Goal: Check status: Check status

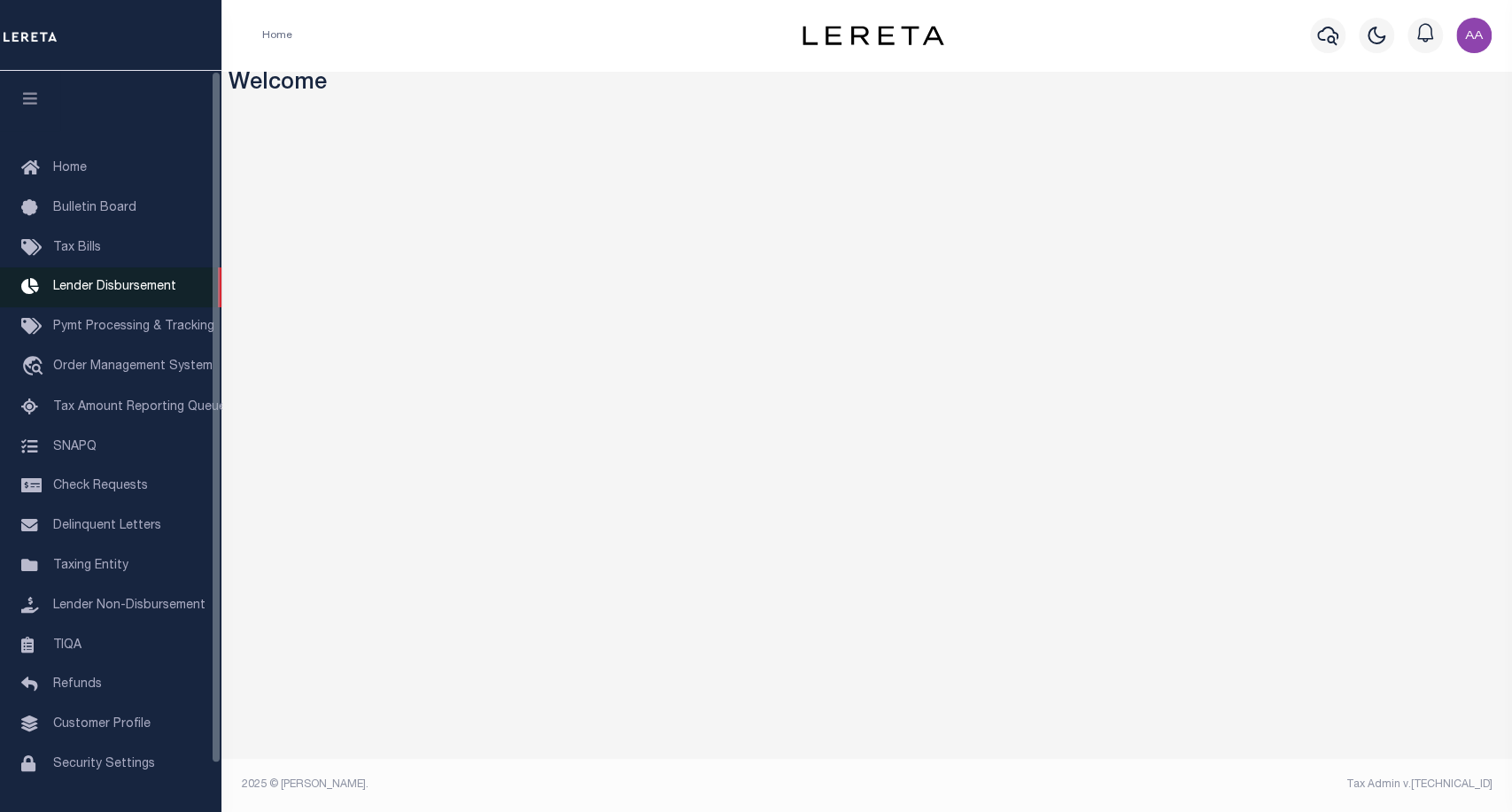
click at [89, 298] on link "Lender Disbursement" at bounding box center [111, 287] width 222 height 40
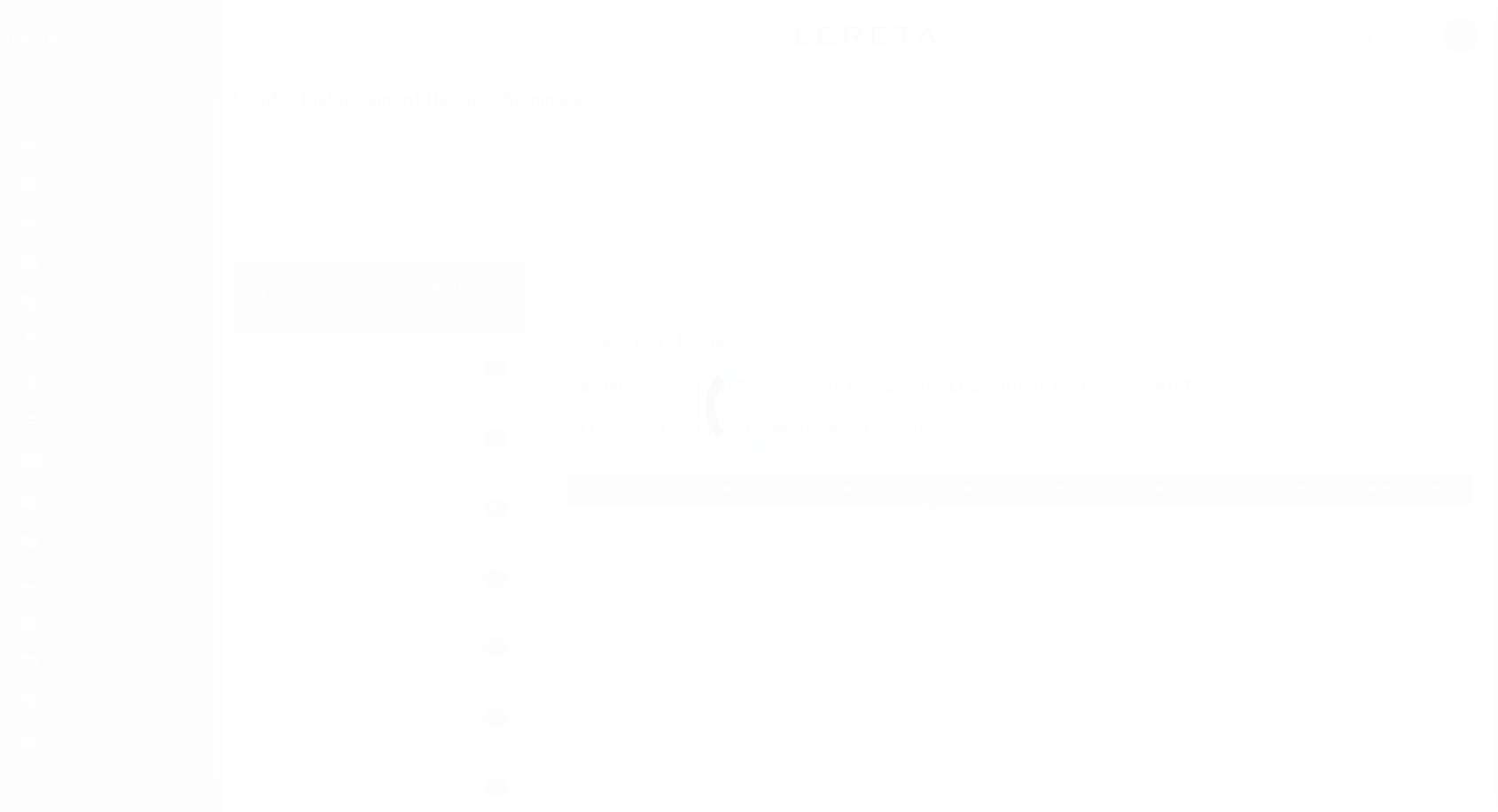
scroll to position [31, 0]
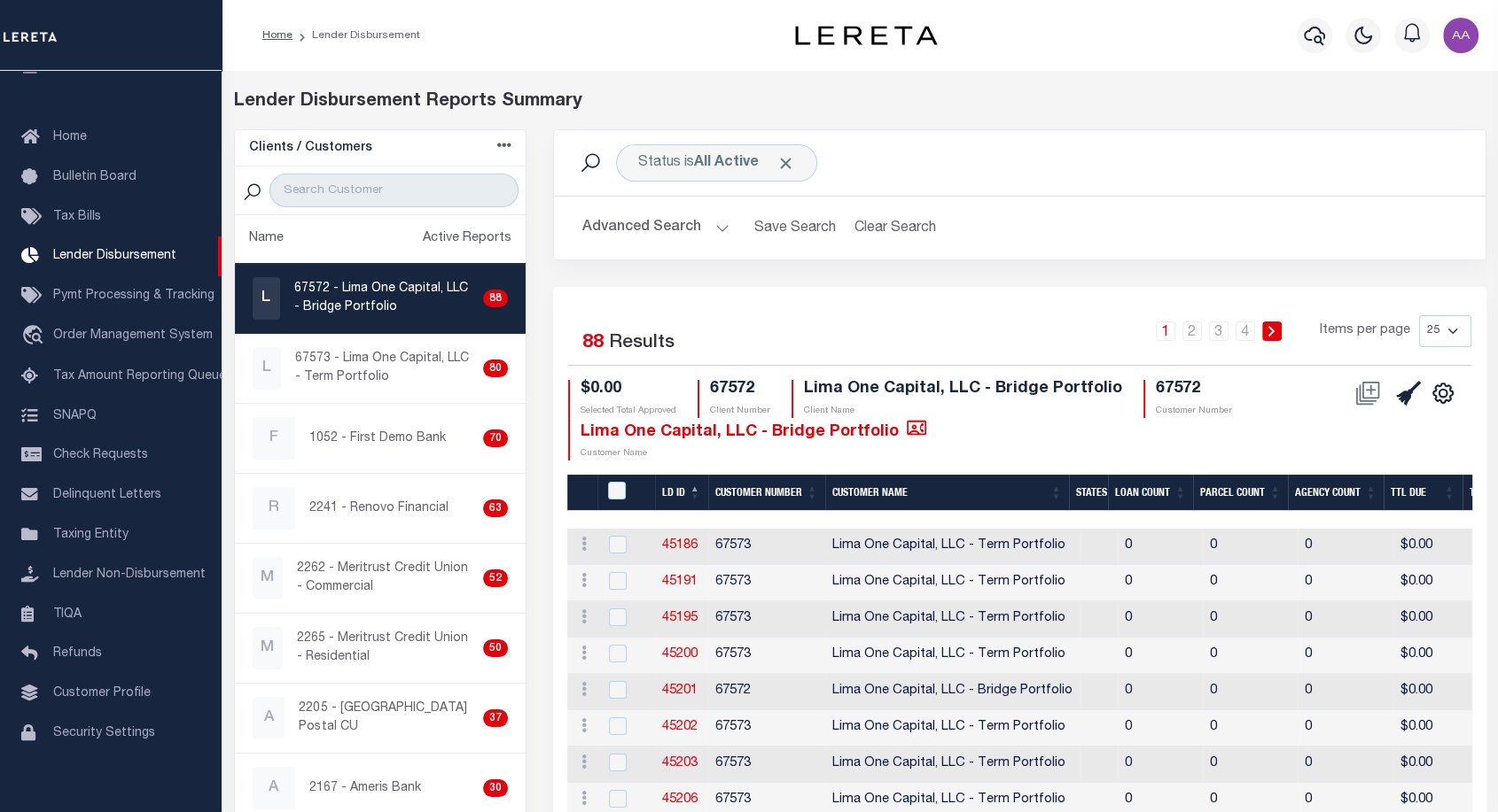
click at [675, 488] on th "LD ID" at bounding box center [682, 493] width 53 height 37
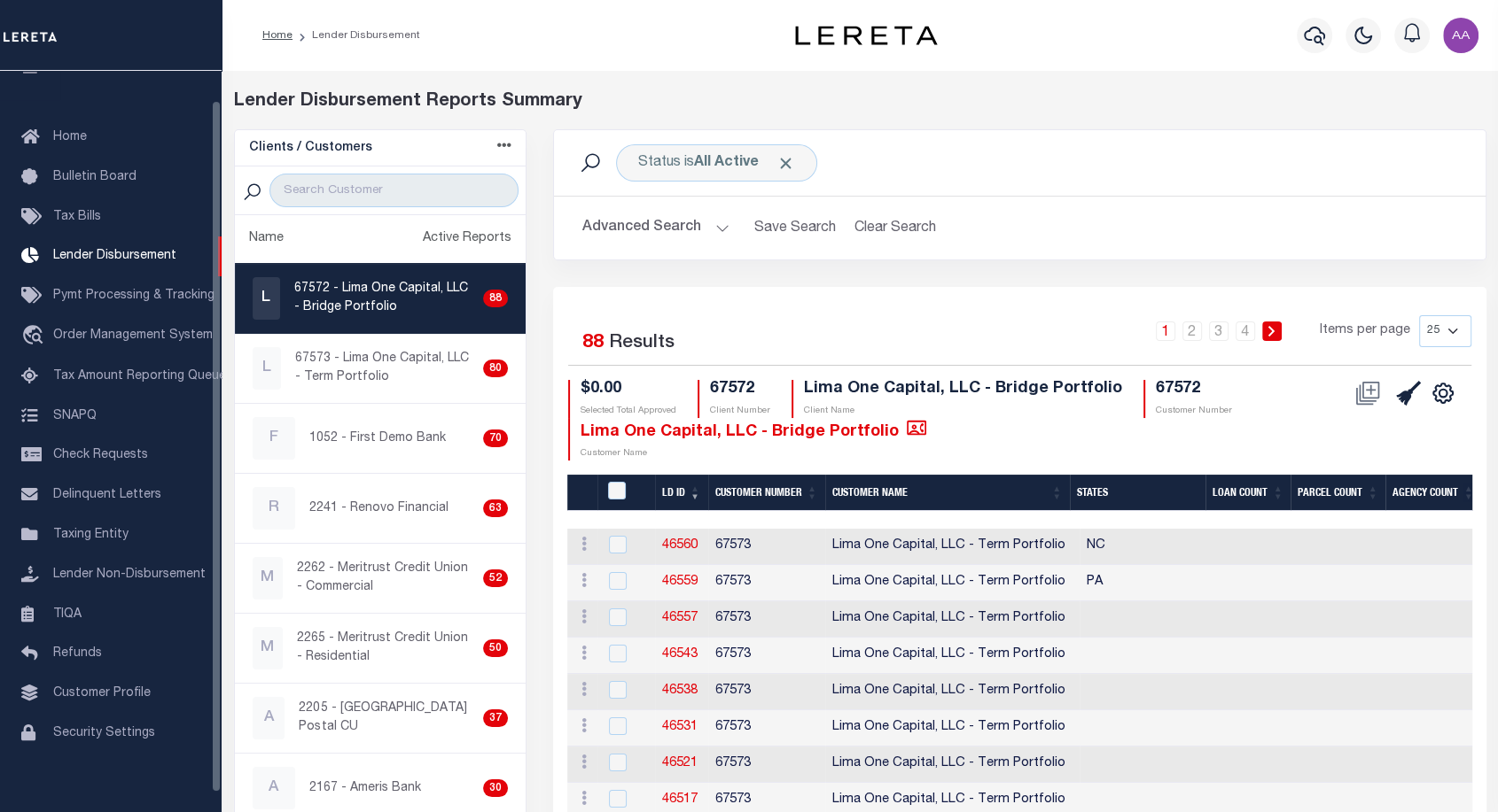
scroll to position [0, 0]
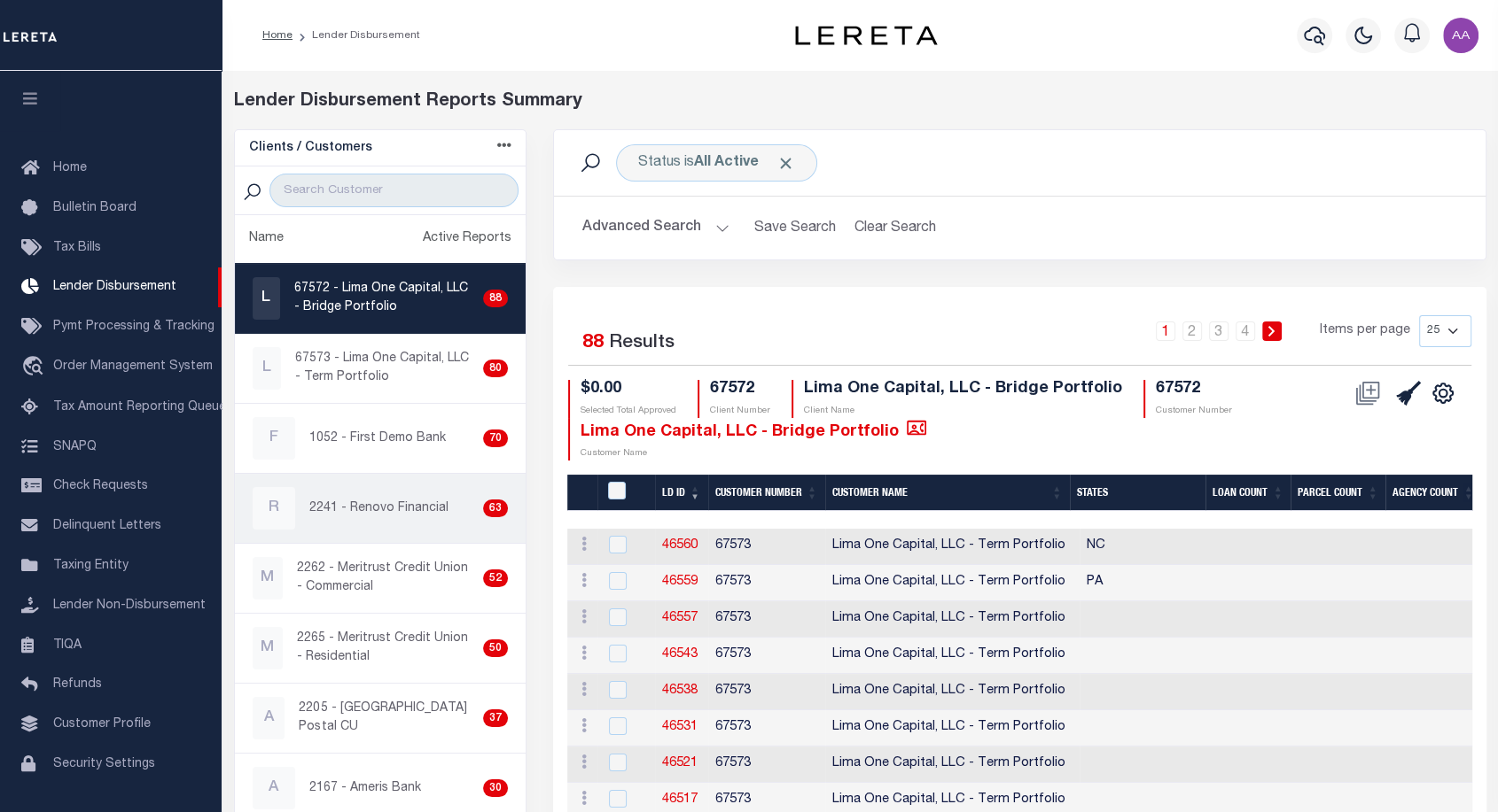
click at [388, 514] on p "2241 - Renovo Financial" at bounding box center [379, 508] width 140 height 19
checkbox input "true"
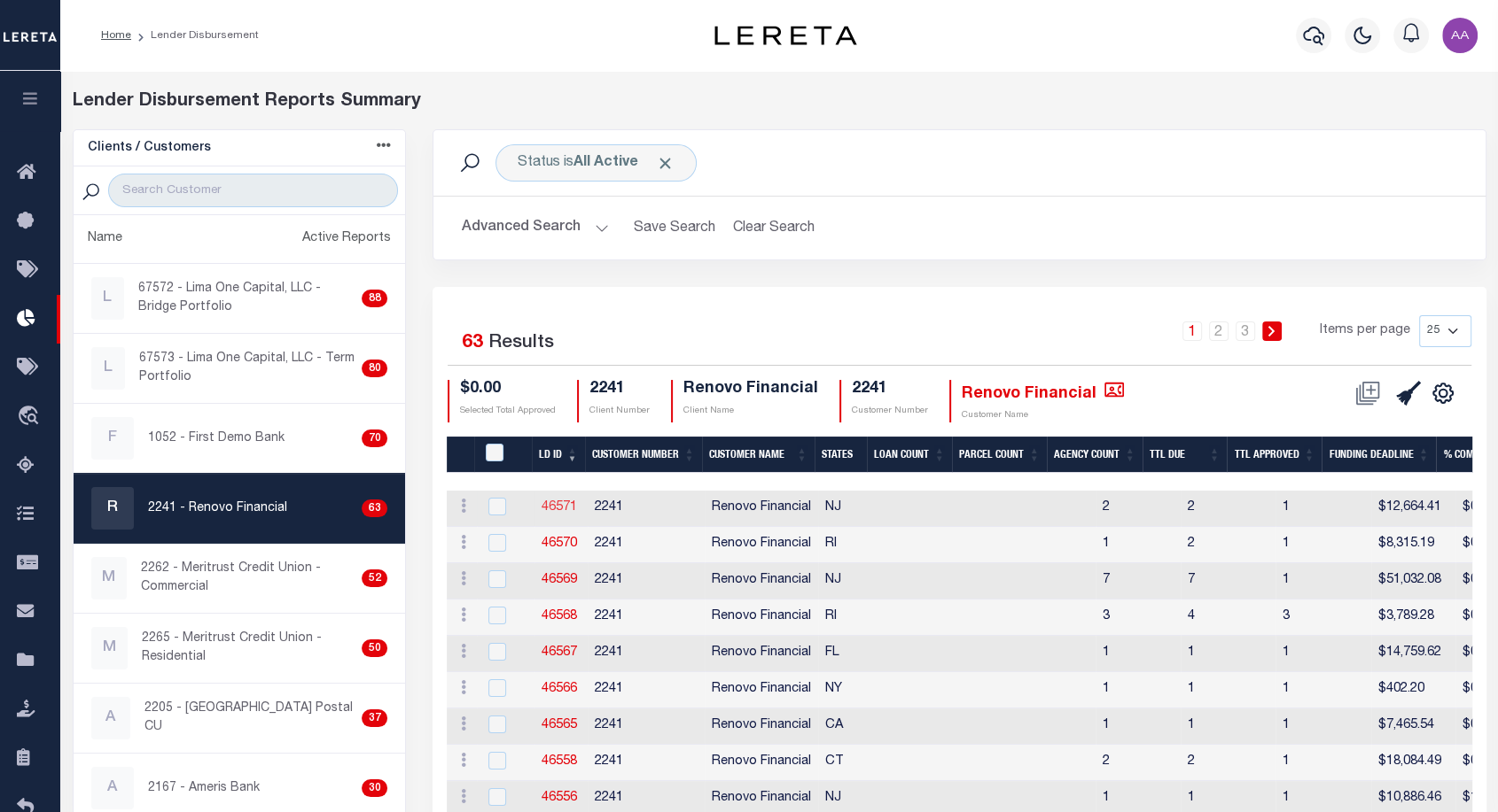
click at [563, 504] on link "46571" at bounding box center [559, 507] width 36 height 13
checkbox input "true"
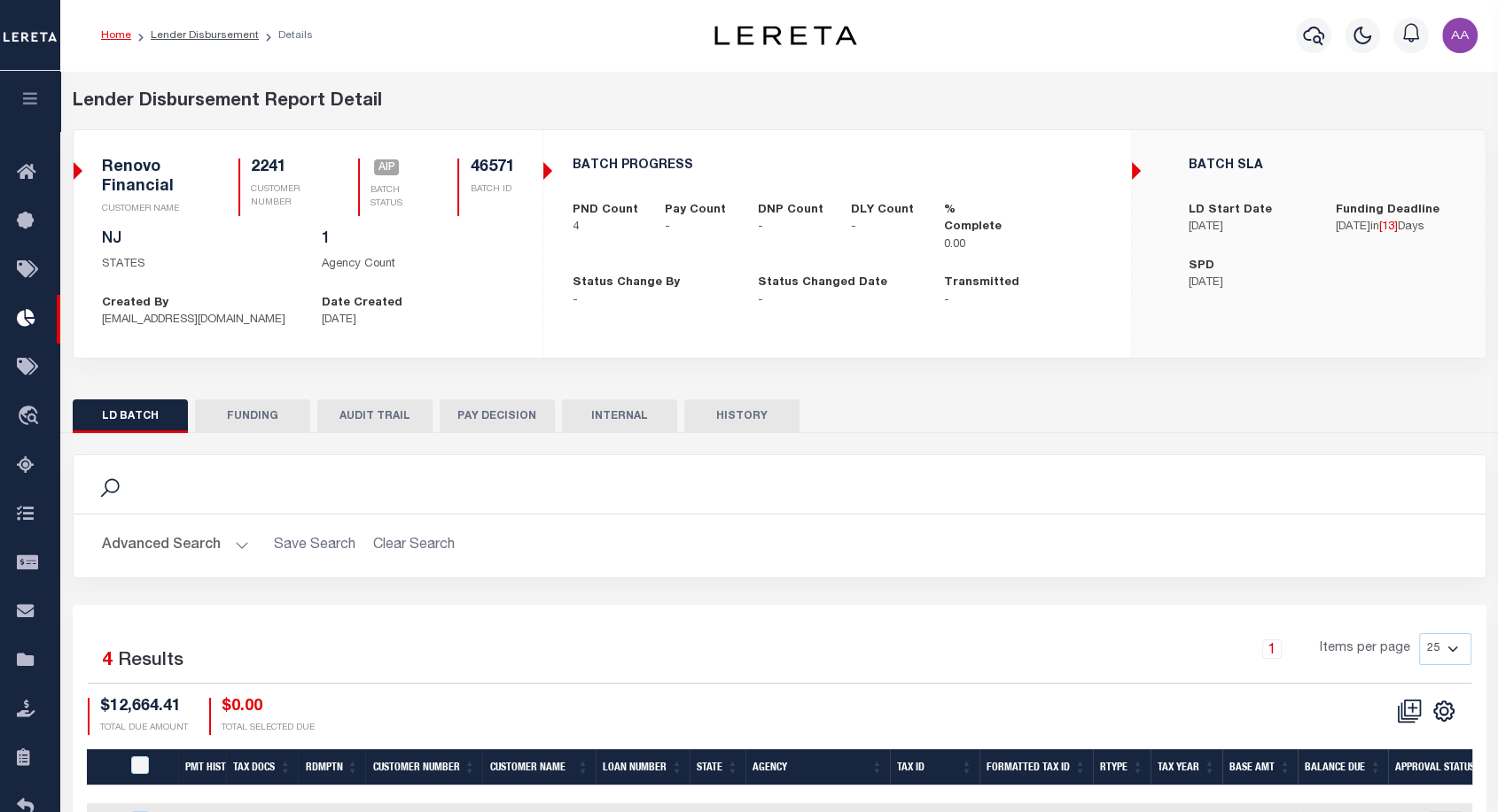
scroll to position [225, 0]
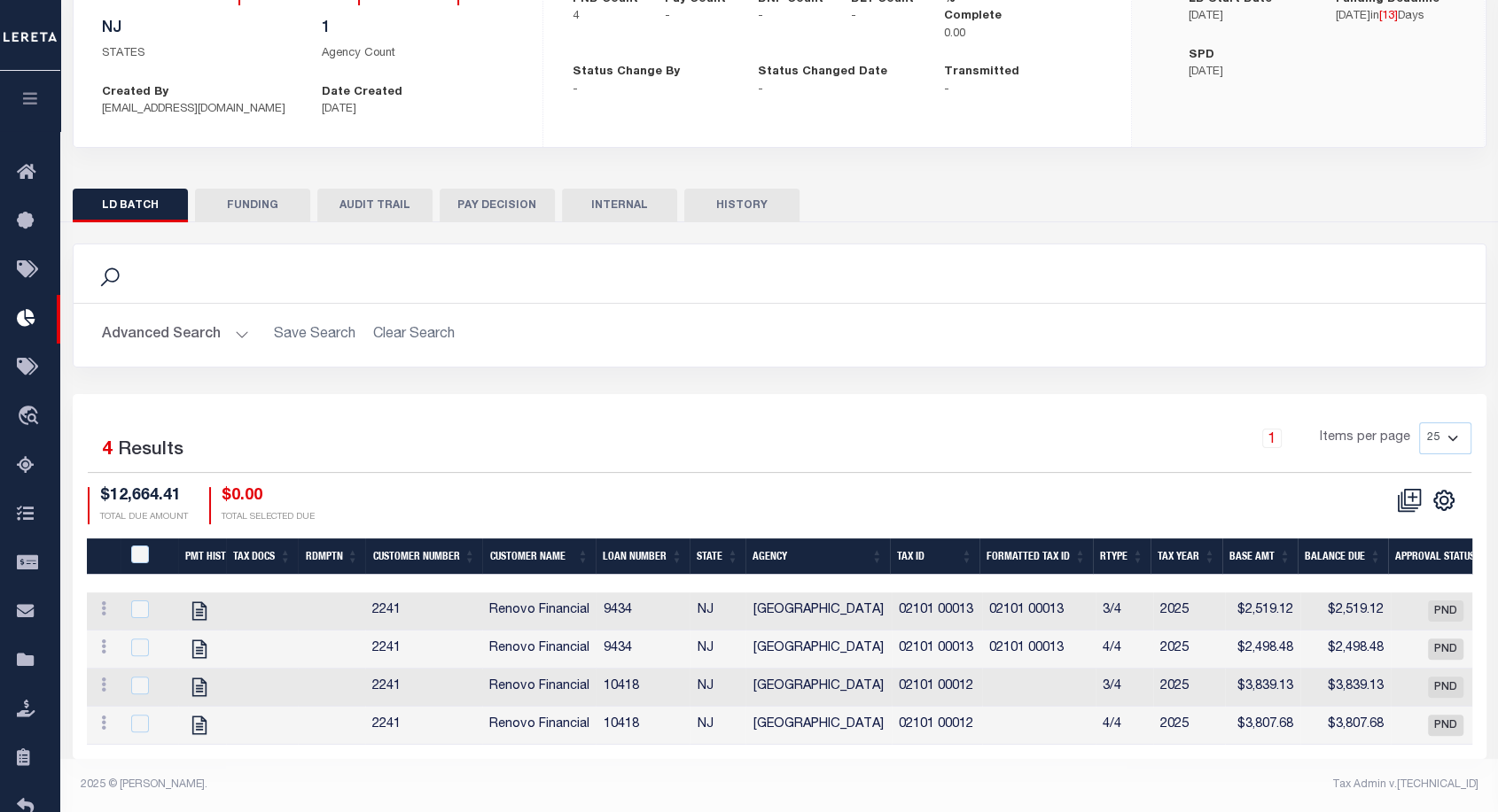
click at [744, 192] on button "HISTORY" at bounding box center [741, 206] width 115 height 34
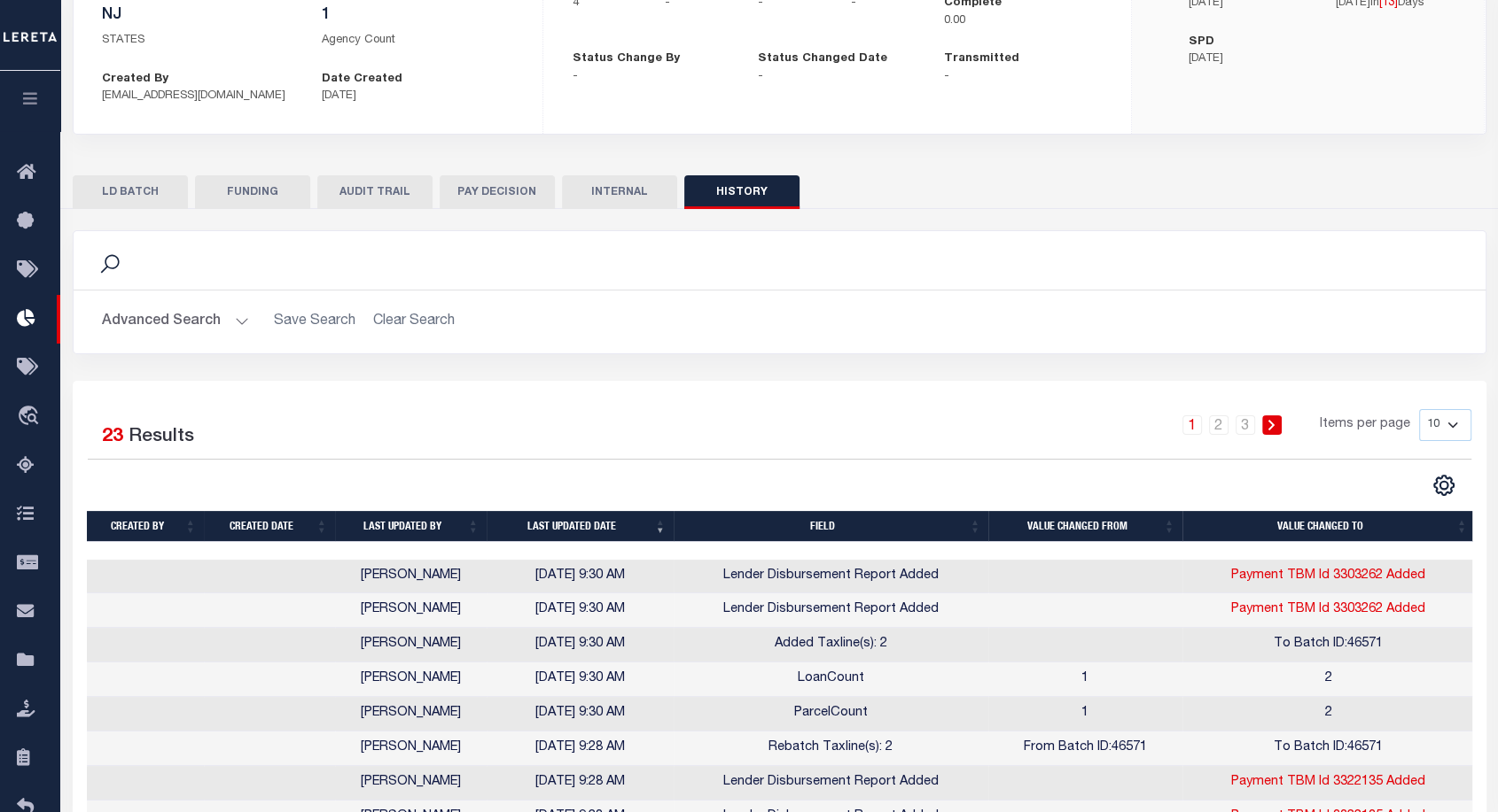
scroll to position [393, 0]
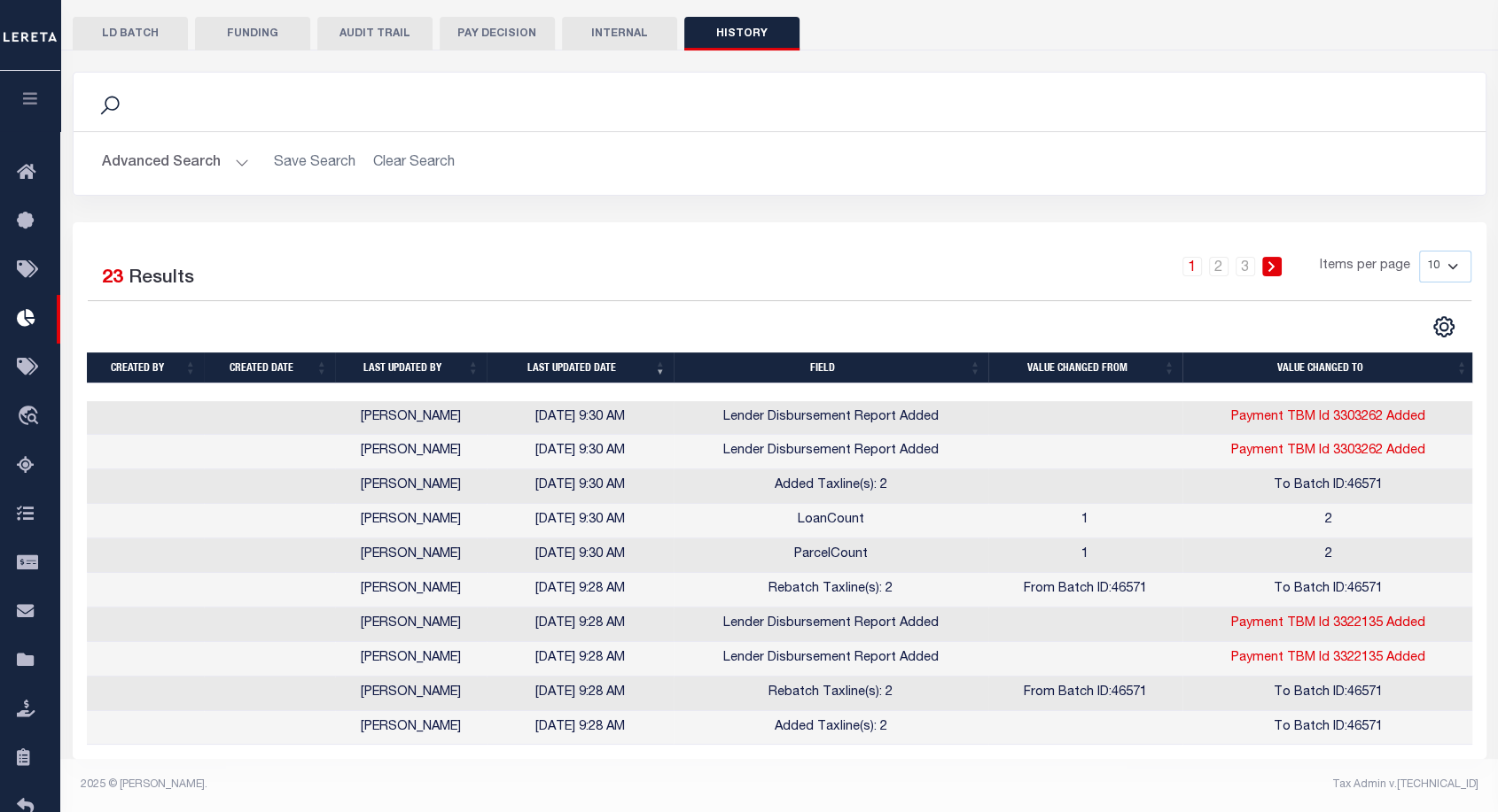
click at [1432, 258] on select "10 25 50 100" at bounding box center [1445, 266] width 52 height 32
select select "100"
click at [1419, 250] on select "10 25 50 100" at bounding box center [1445, 266] width 52 height 32
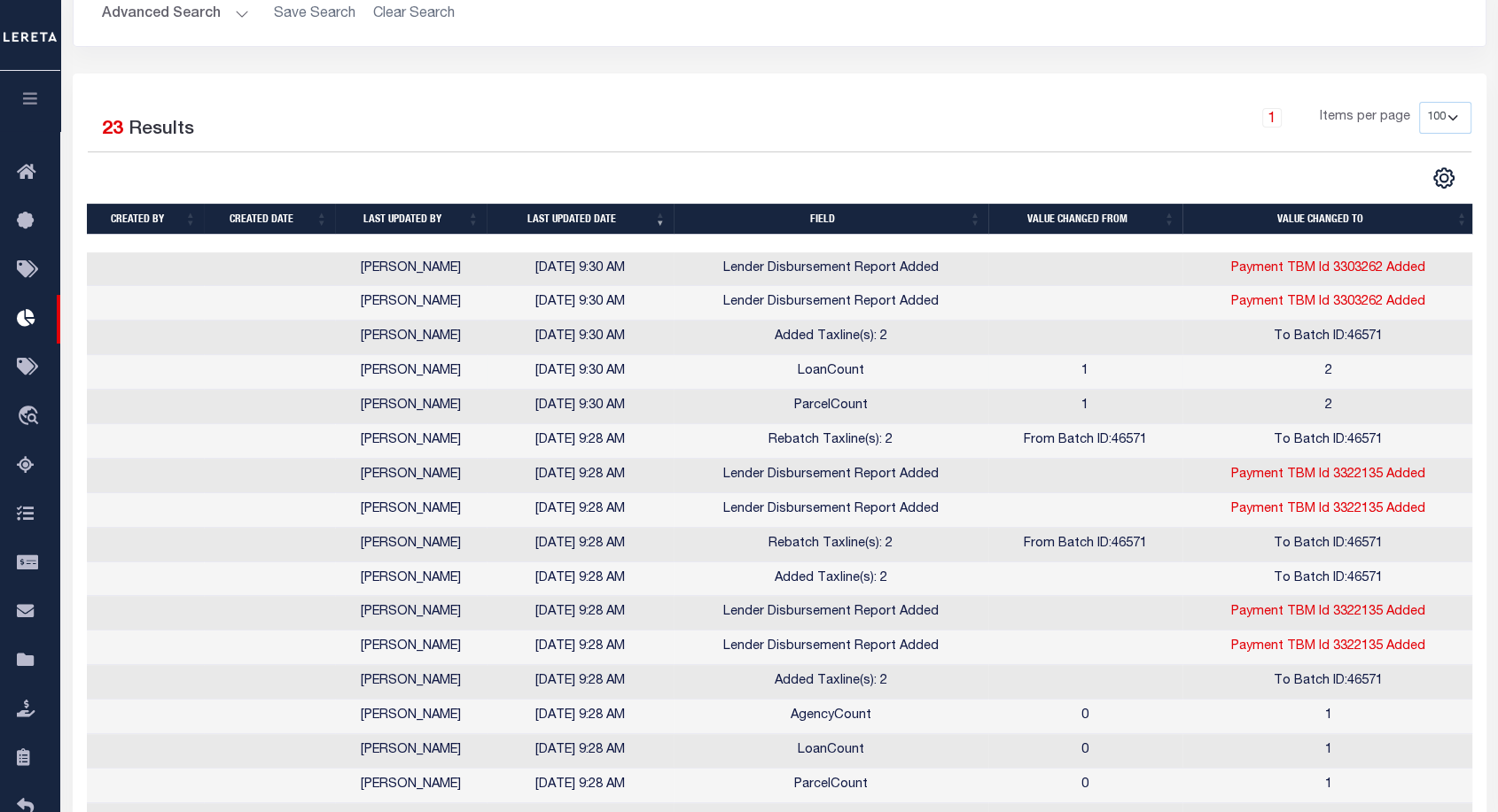
scroll to position [0, 0]
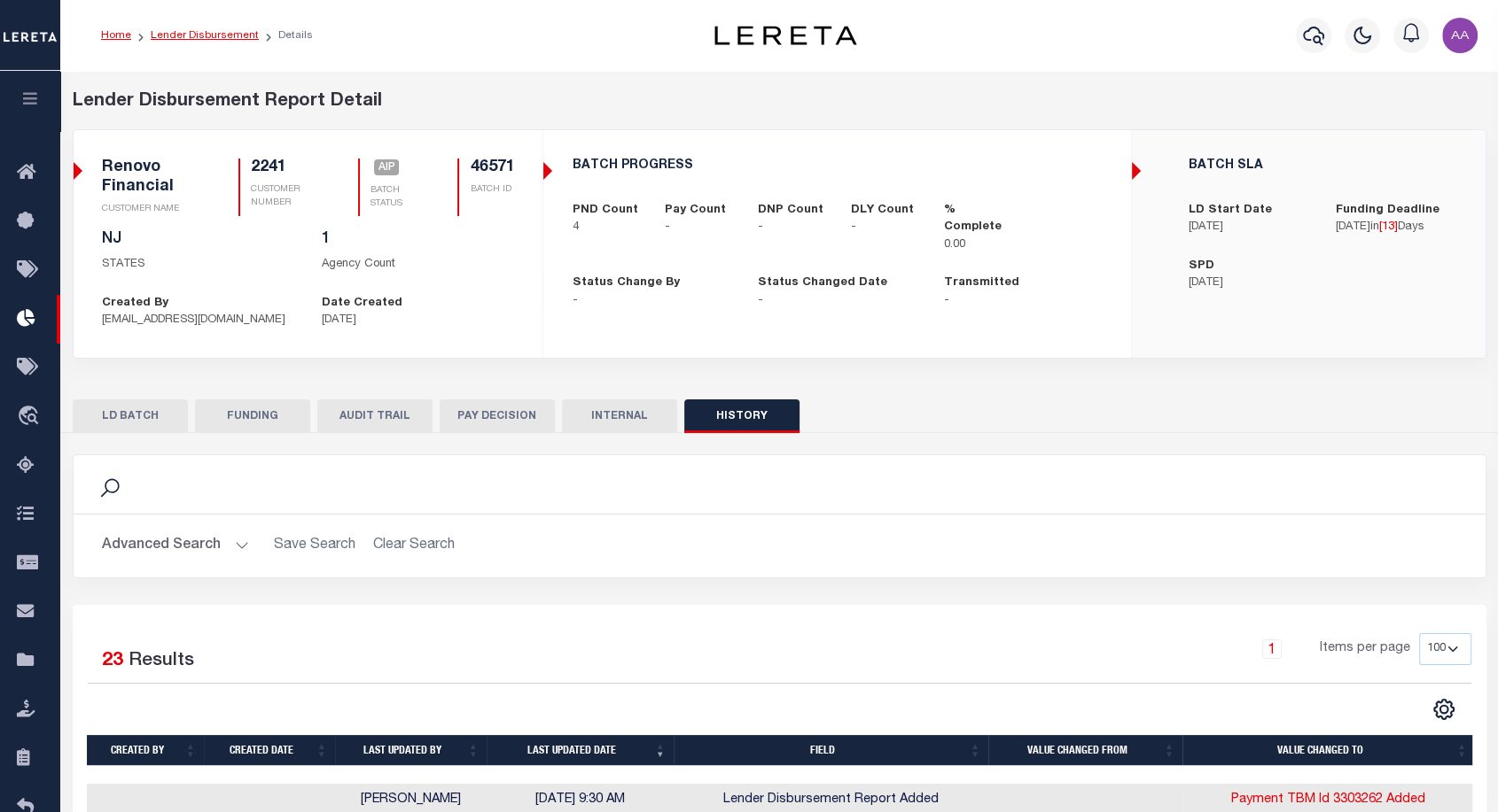
click at [229, 39] on link "Lender Disbursement" at bounding box center [204, 35] width 108 height 11
checkbox input "true"
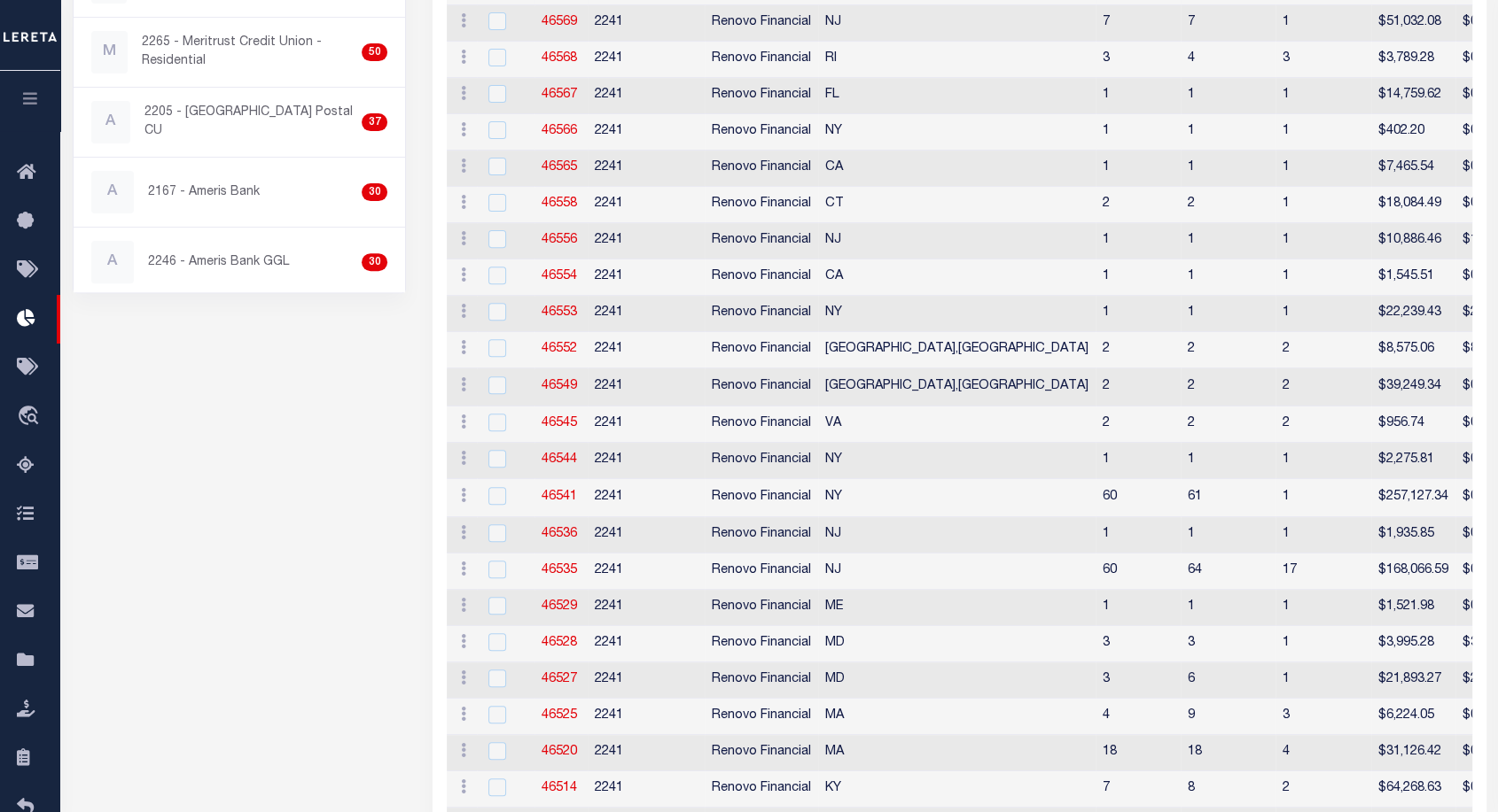
scroll to position [259, 0]
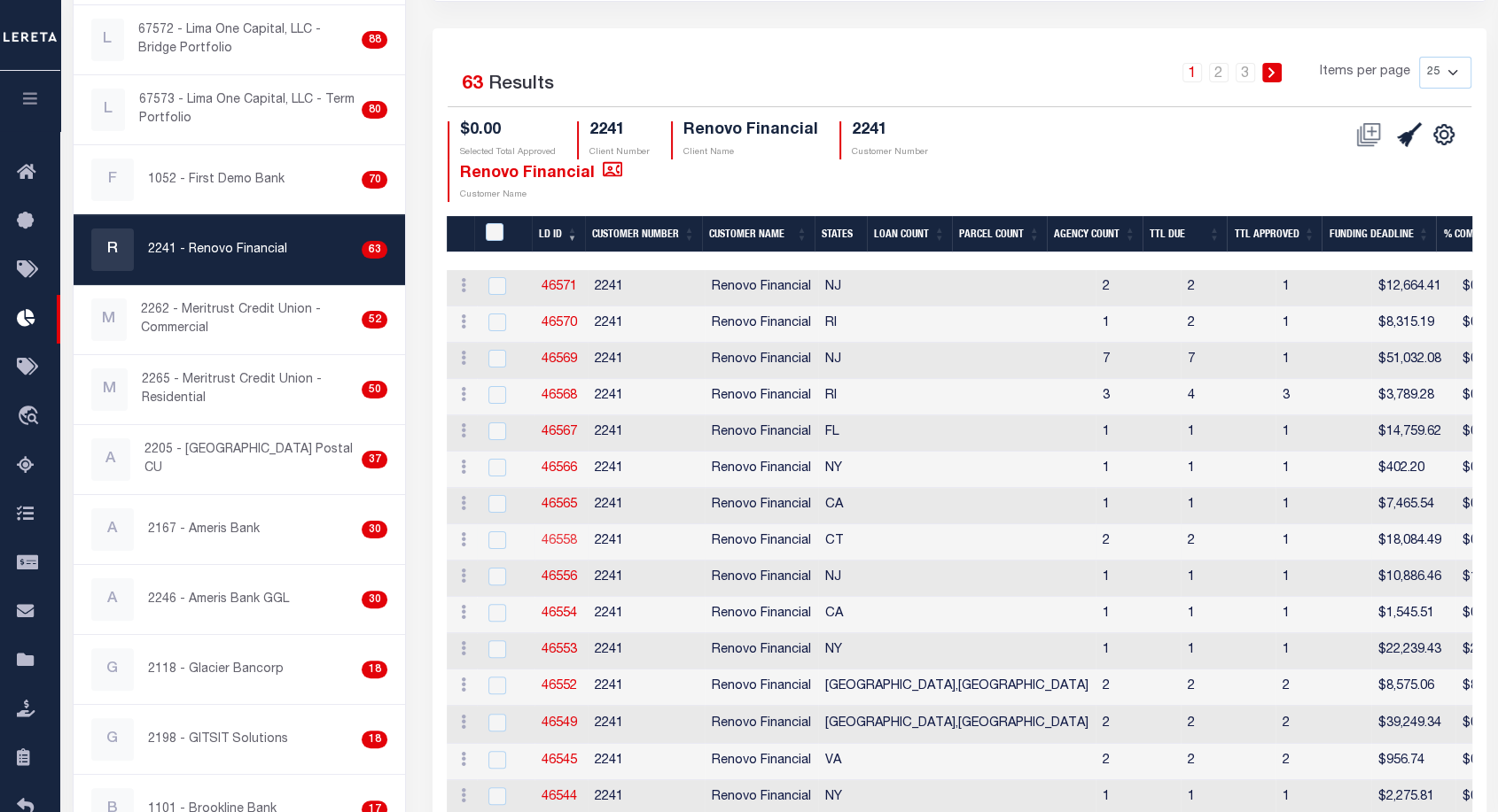
click at [553, 540] on link "46558" at bounding box center [559, 541] width 36 height 13
checkbox input "true"
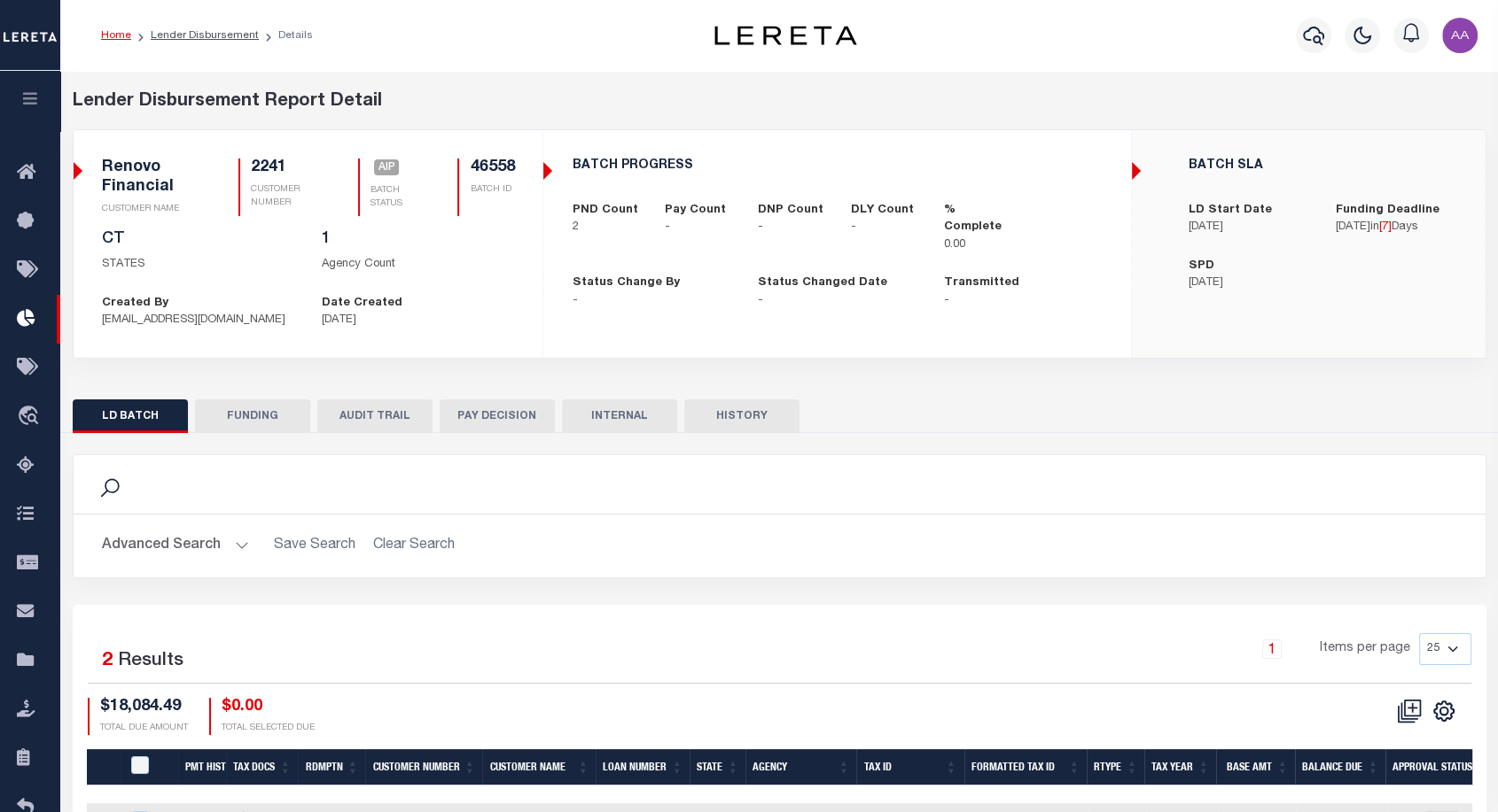
scroll to position [146, 0]
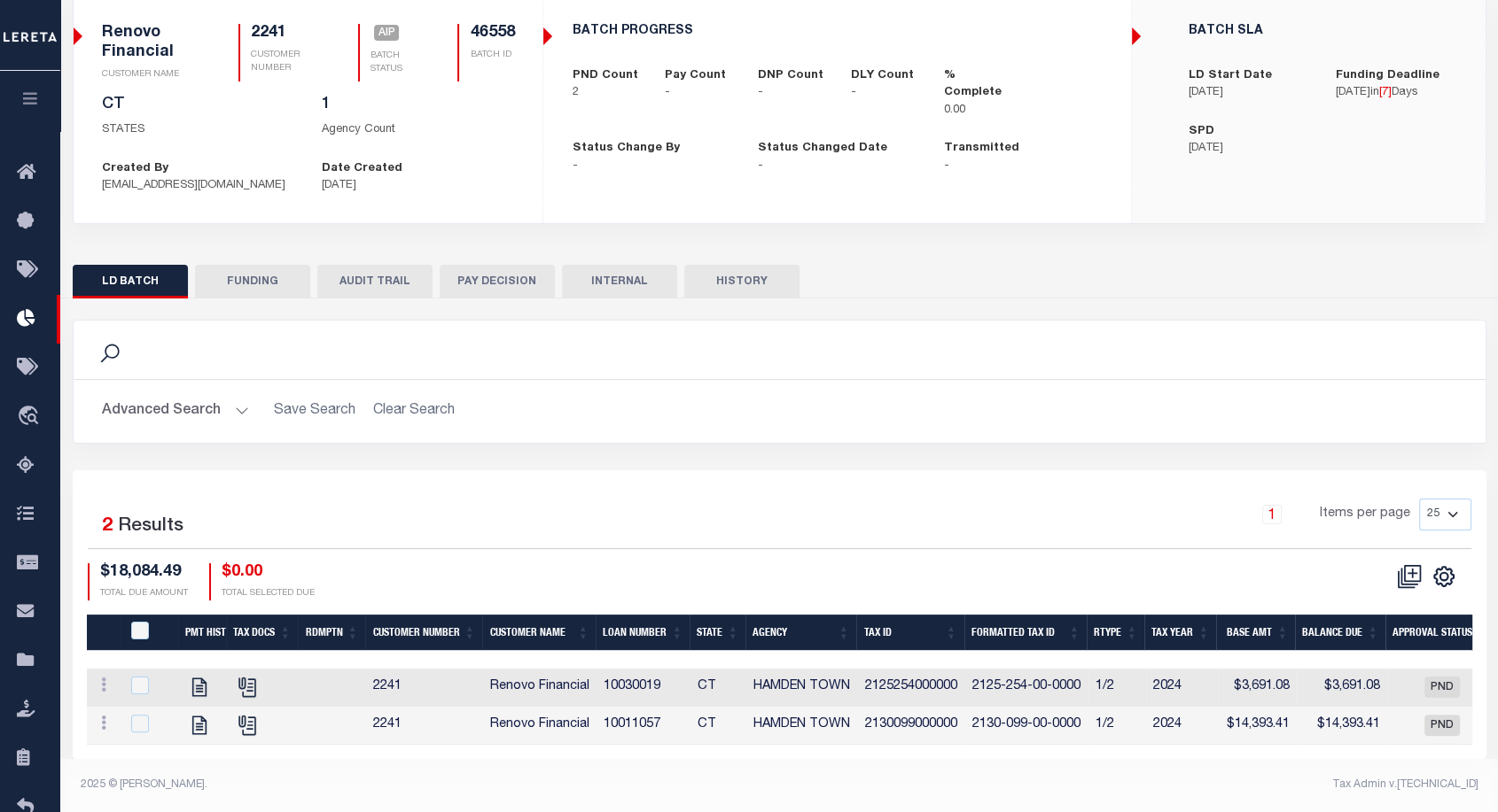
click at [749, 268] on button "HISTORY" at bounding box center [741, 282] width 115 height 34
select select "100"
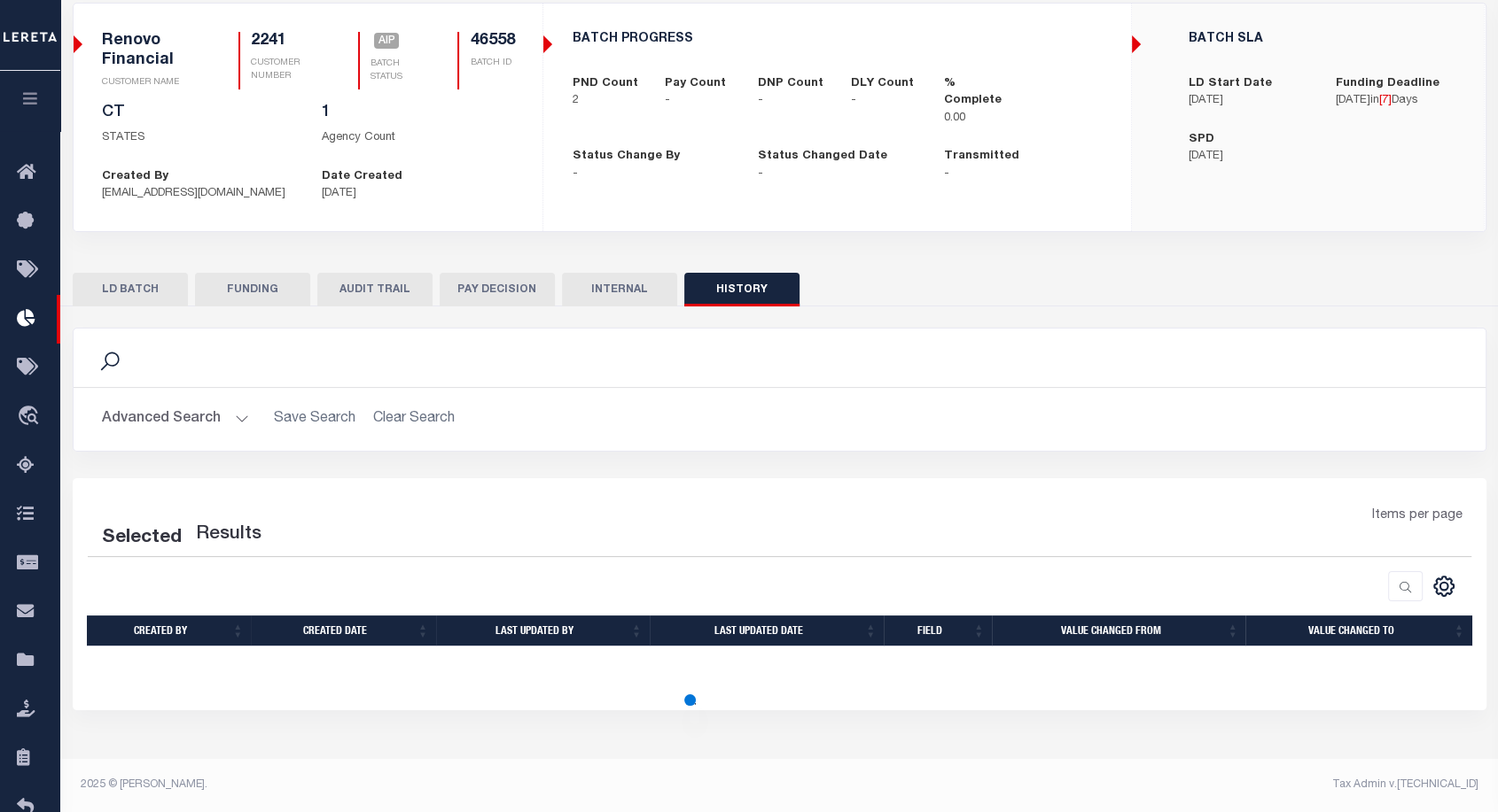
select select "100"
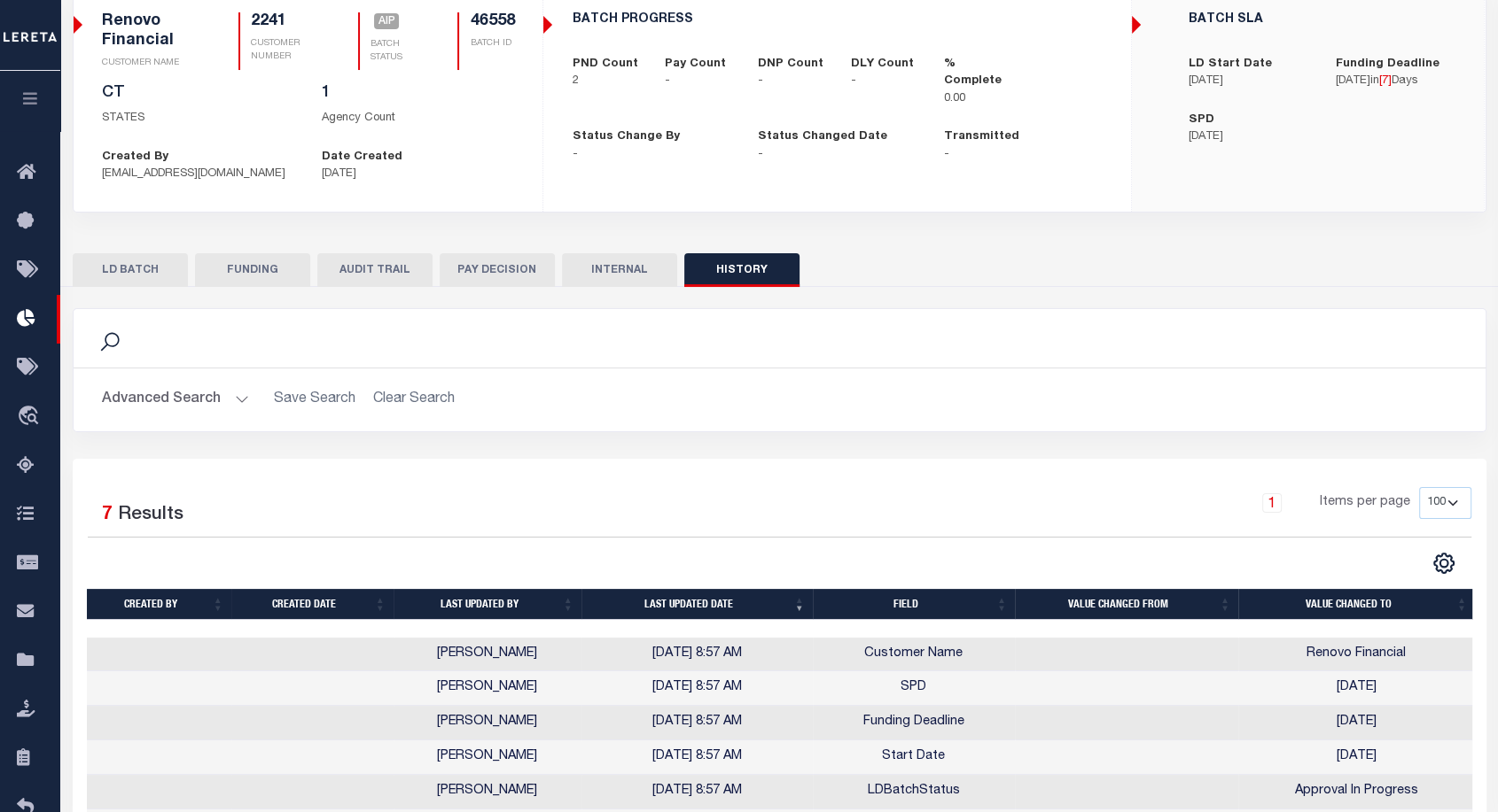
scroll to position [290, 0]
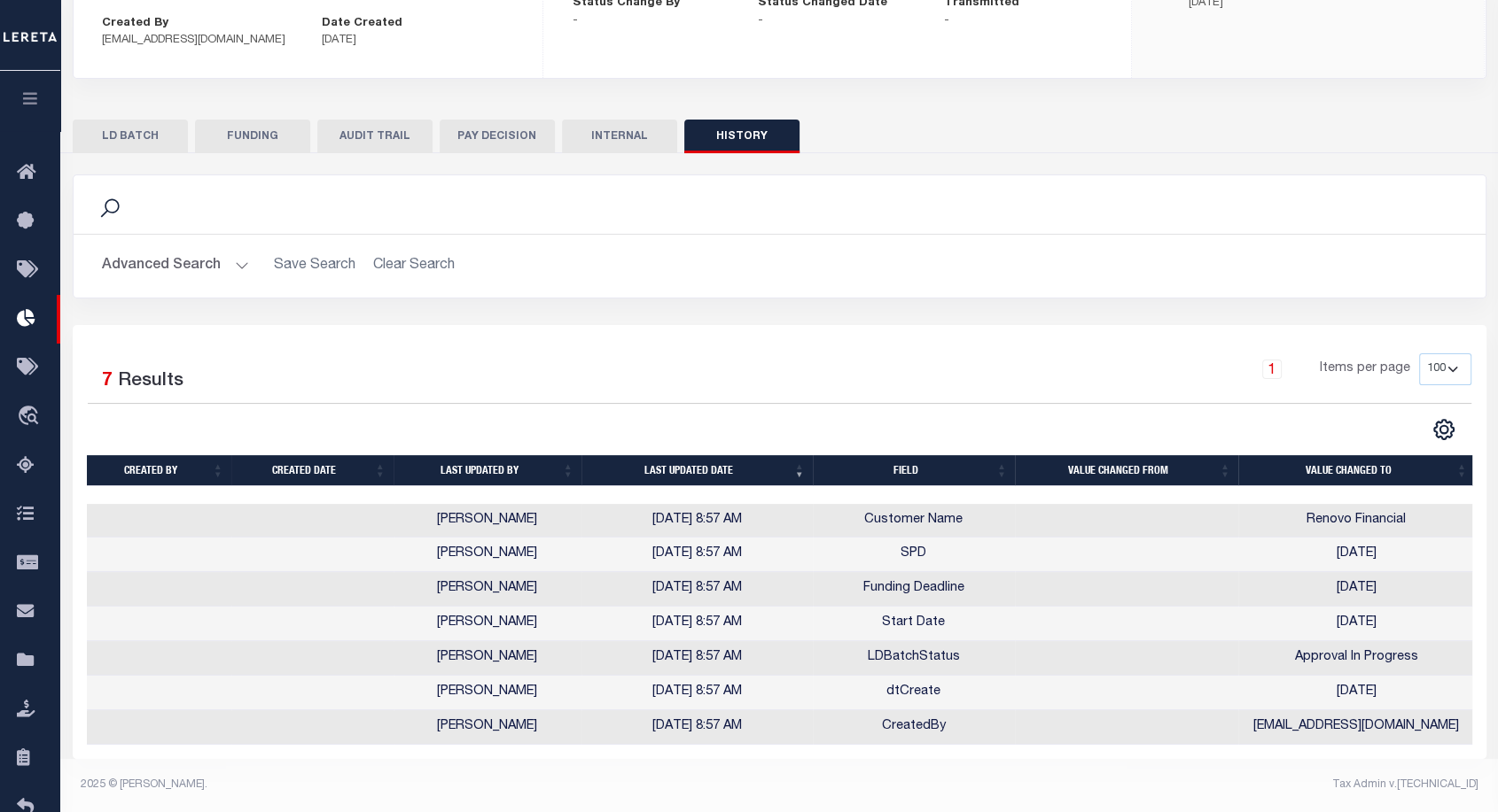
click at [1451, 353] on select "10 25 50 100" at bounding box center [1445, 369] width 52 height 32
click at [1419, 353] on select "10 25 50 100" at bounding box center [1445, 369] width 52 height 32
click at [386, 153] on div "Search Advanced Search Save Search Clear Search 2" at bounding box center [779, 456] width 1413 height 606
click at [349, 129] on button "AUDIT TRAIL" at bounding box center [375, 136] width 115 height 34
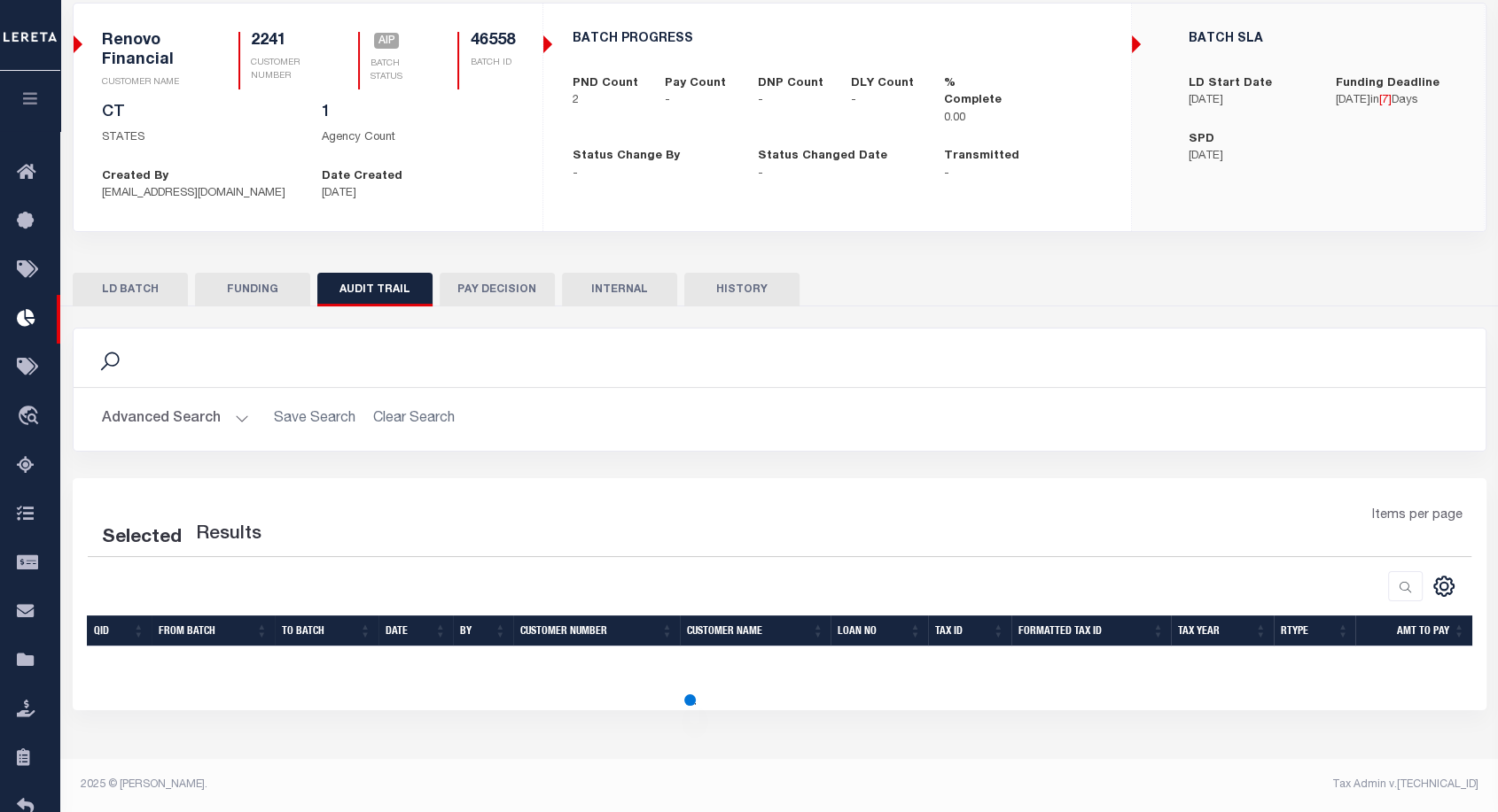
scroll to position [127, 0]
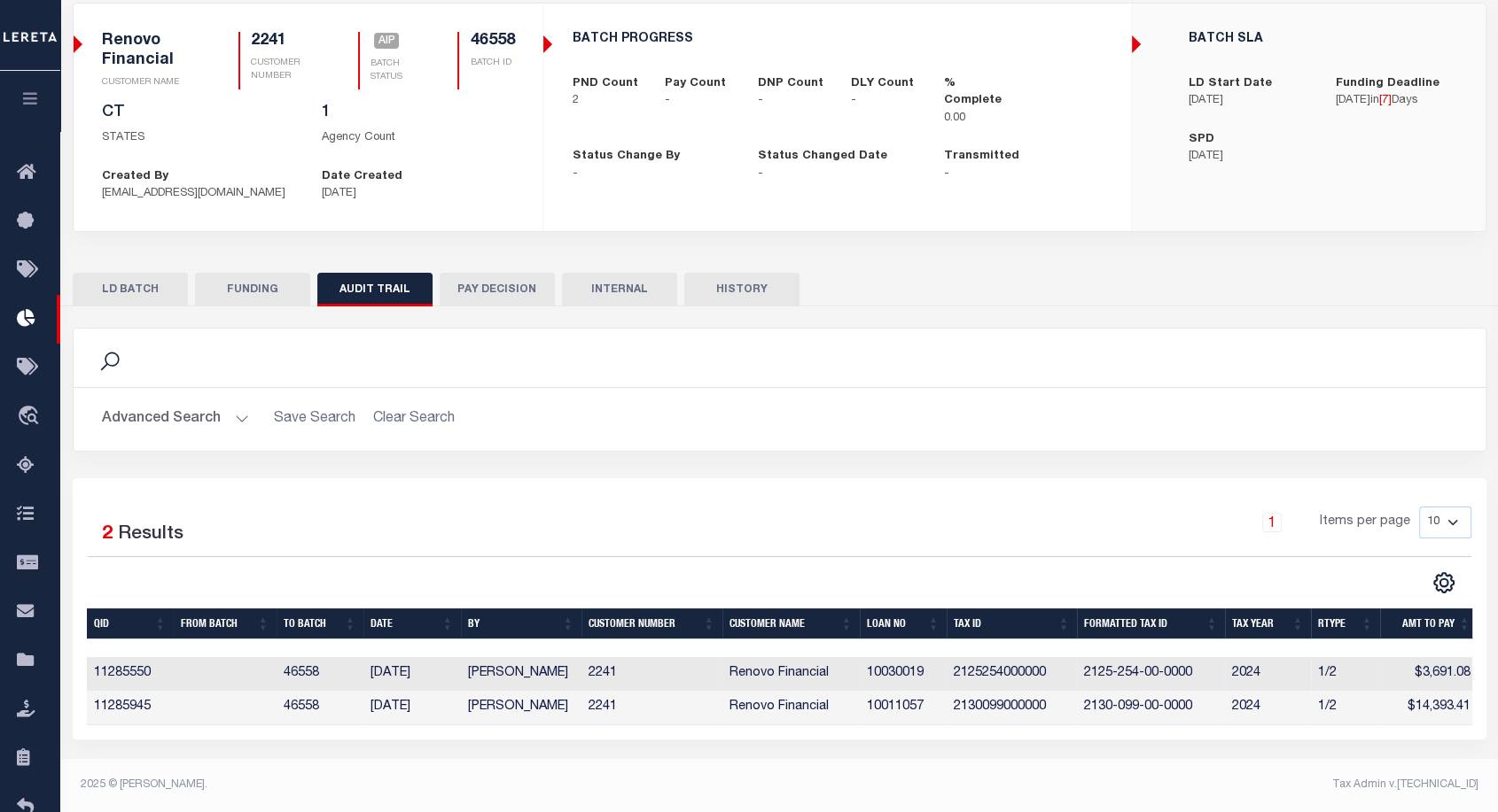
click at [746, 290] on button "HISTORY" at bounding box center [741, 290] width 115 height 34
select select "100"
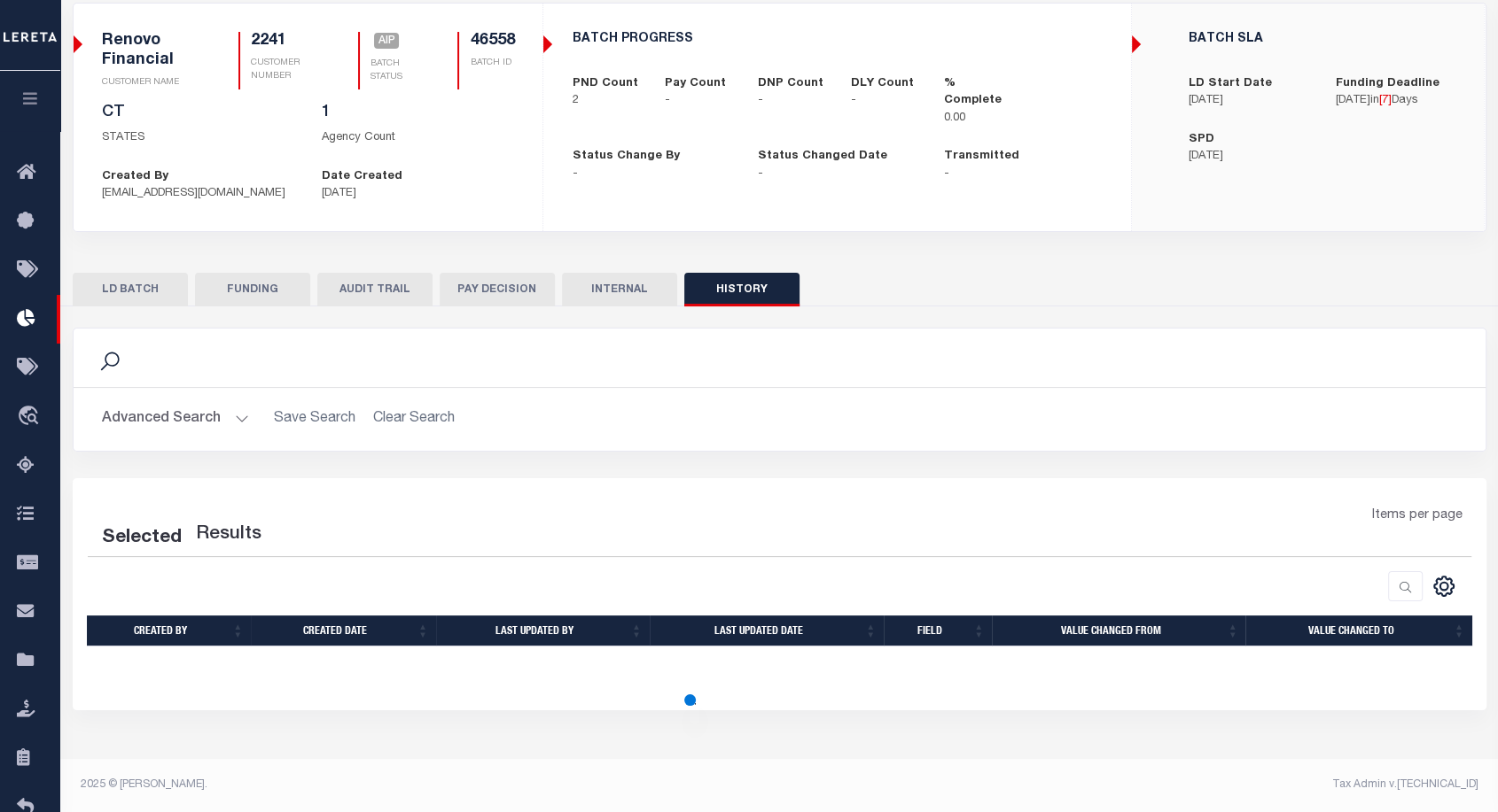
select select "100"
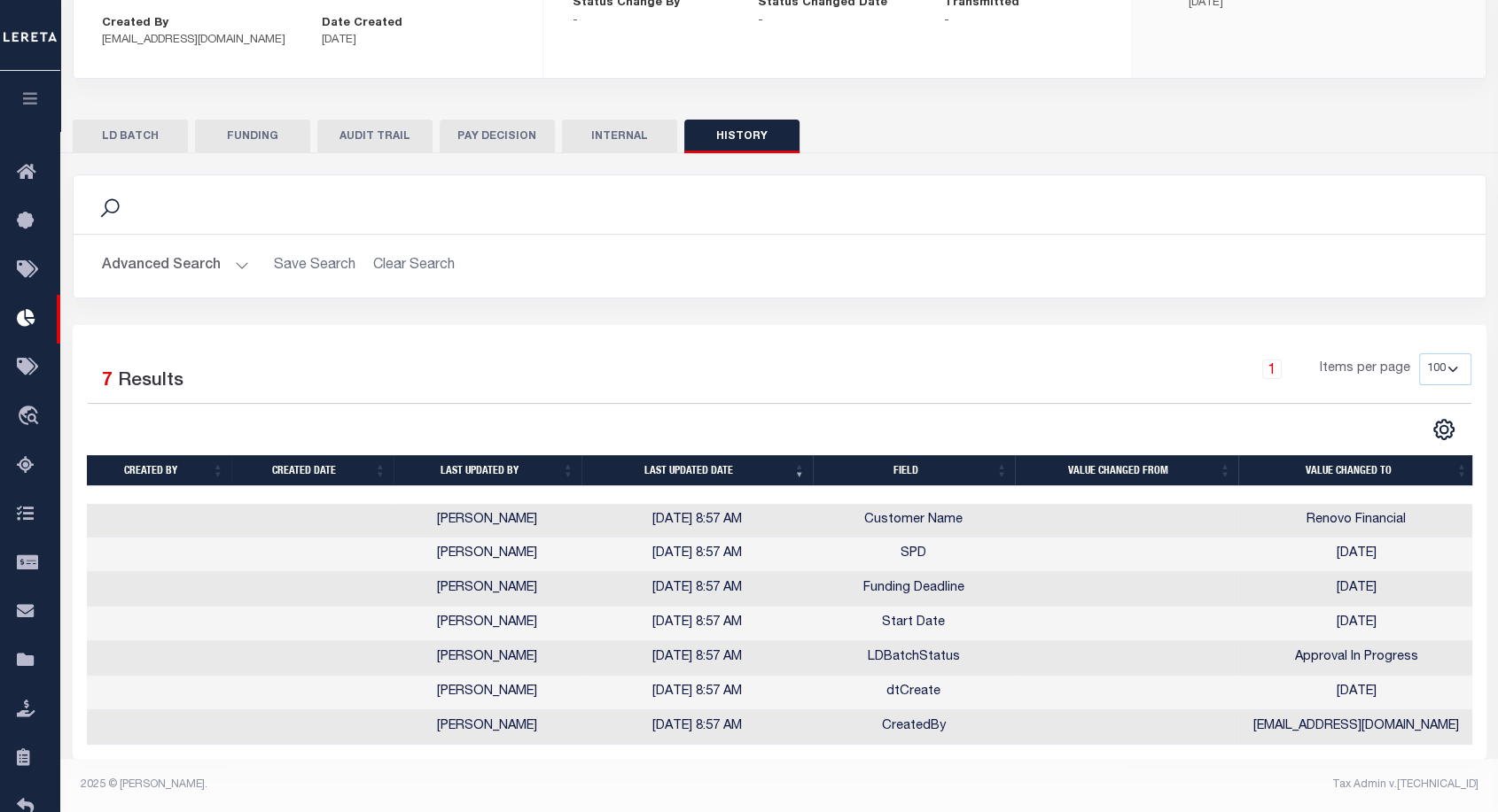
scroll to position [0, 0]
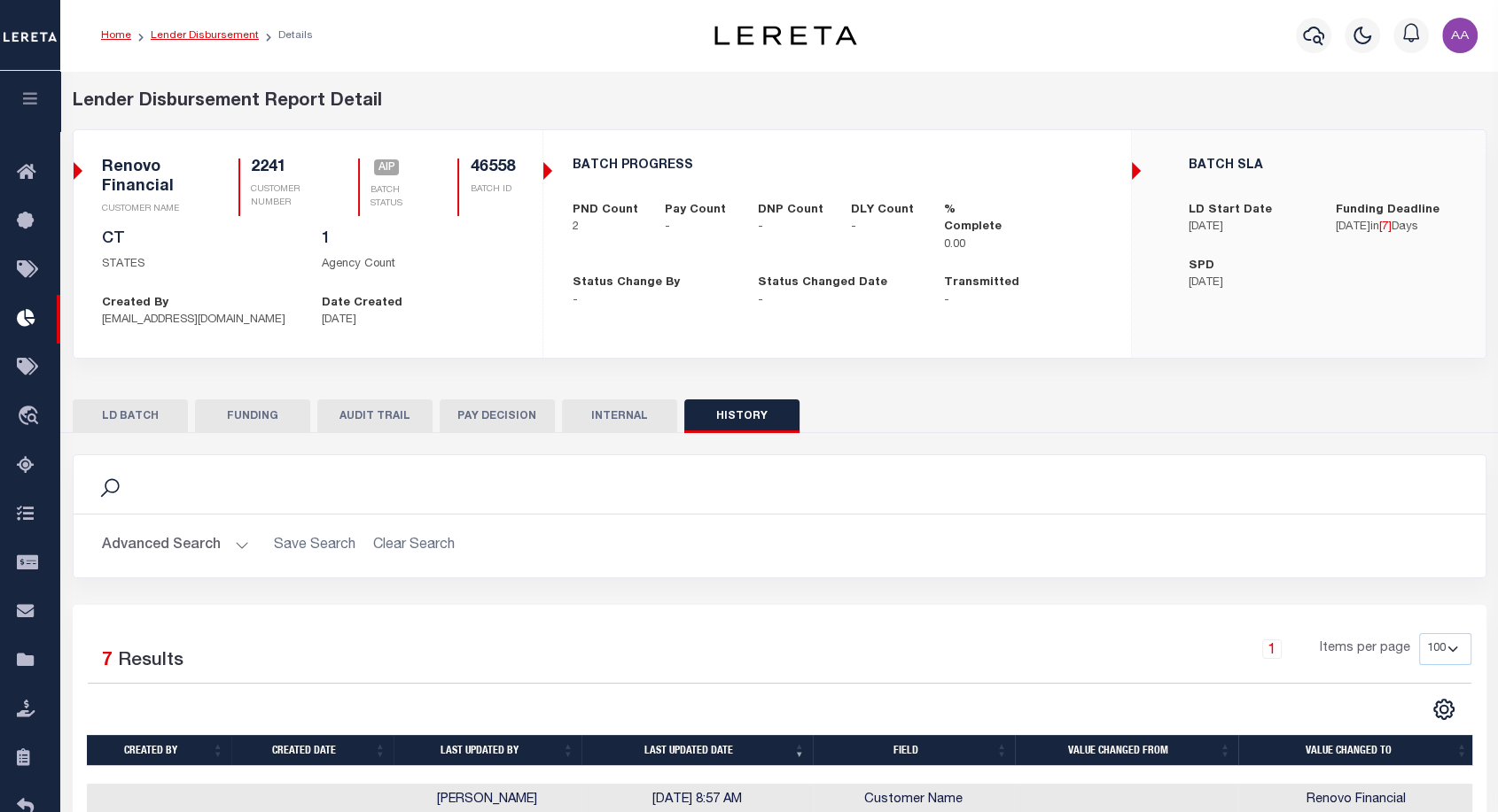
click at [223, 36] on link "Lender Disbursement" at bounding box center [204, 35] width 108 height 11
checkbox input "true"
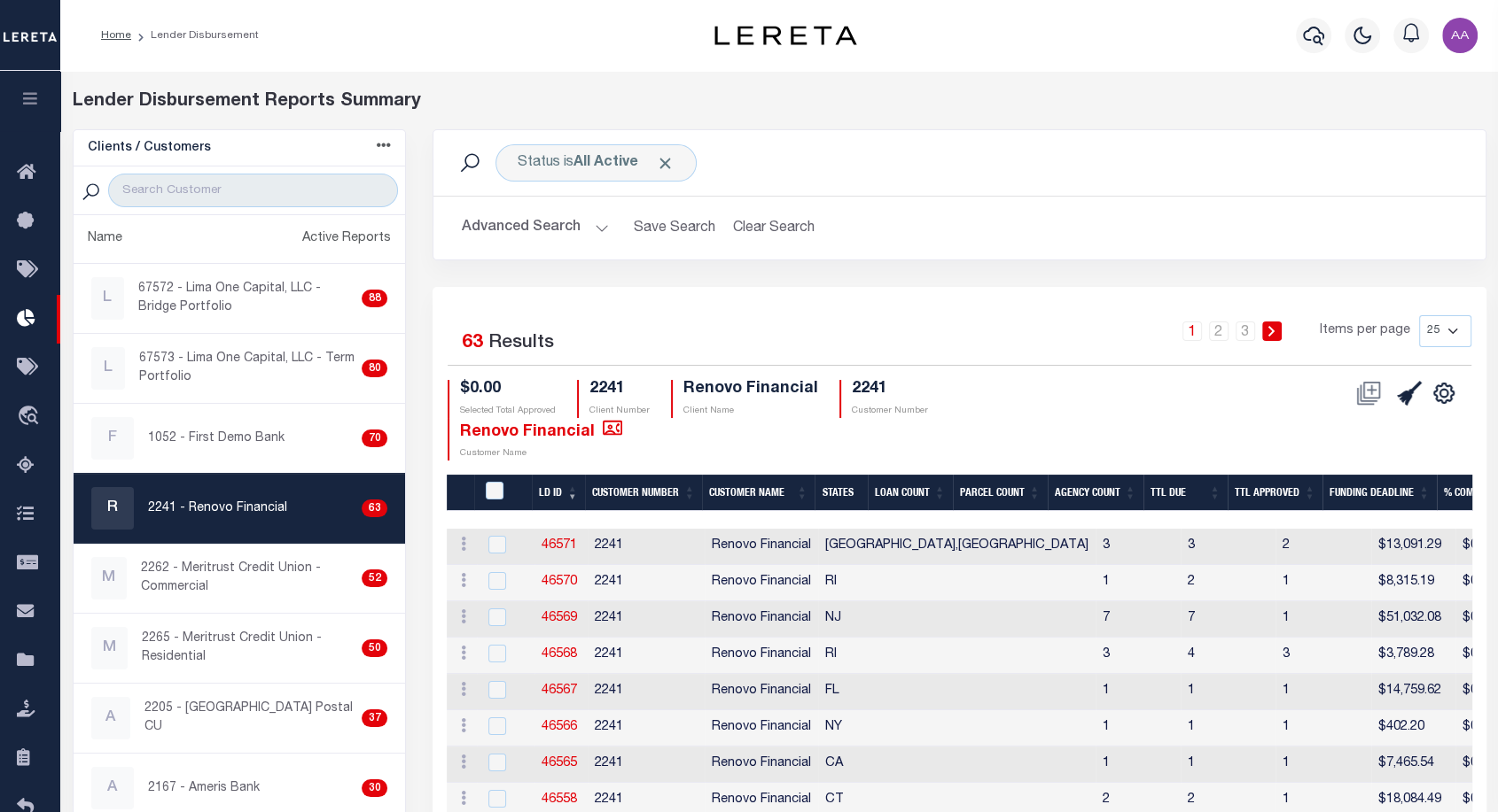
click at [538, 489] on th "LD ID" at bounding box center [558, 493] width 53 height 37
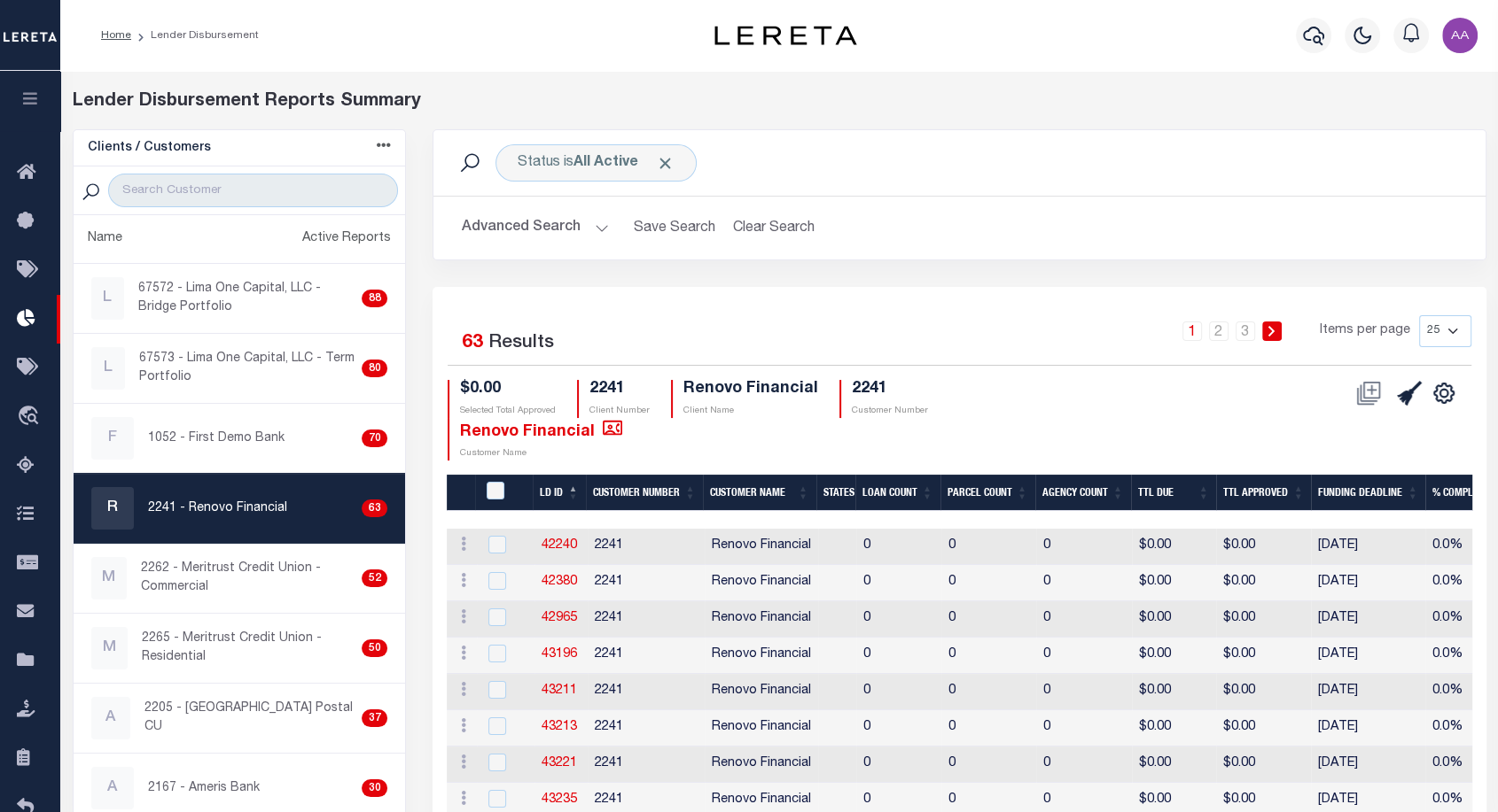
click at [549, 494] on th "LD ID" at bounding box center [559, 493] width 53 height 37
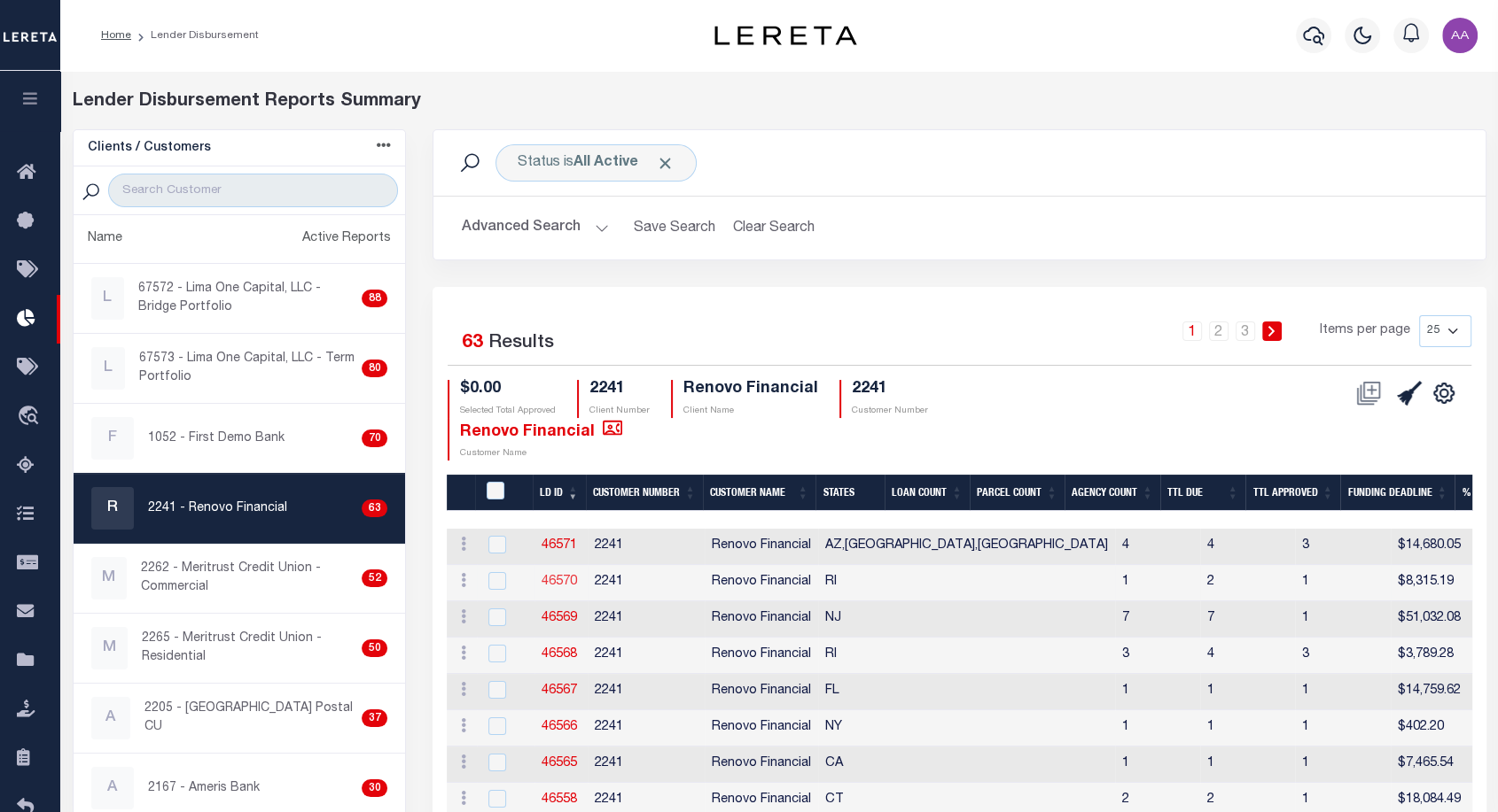
click at [557, 583] on link "46570" at bounding box center [559, 582] width 36 height 13
checkbox input "true"
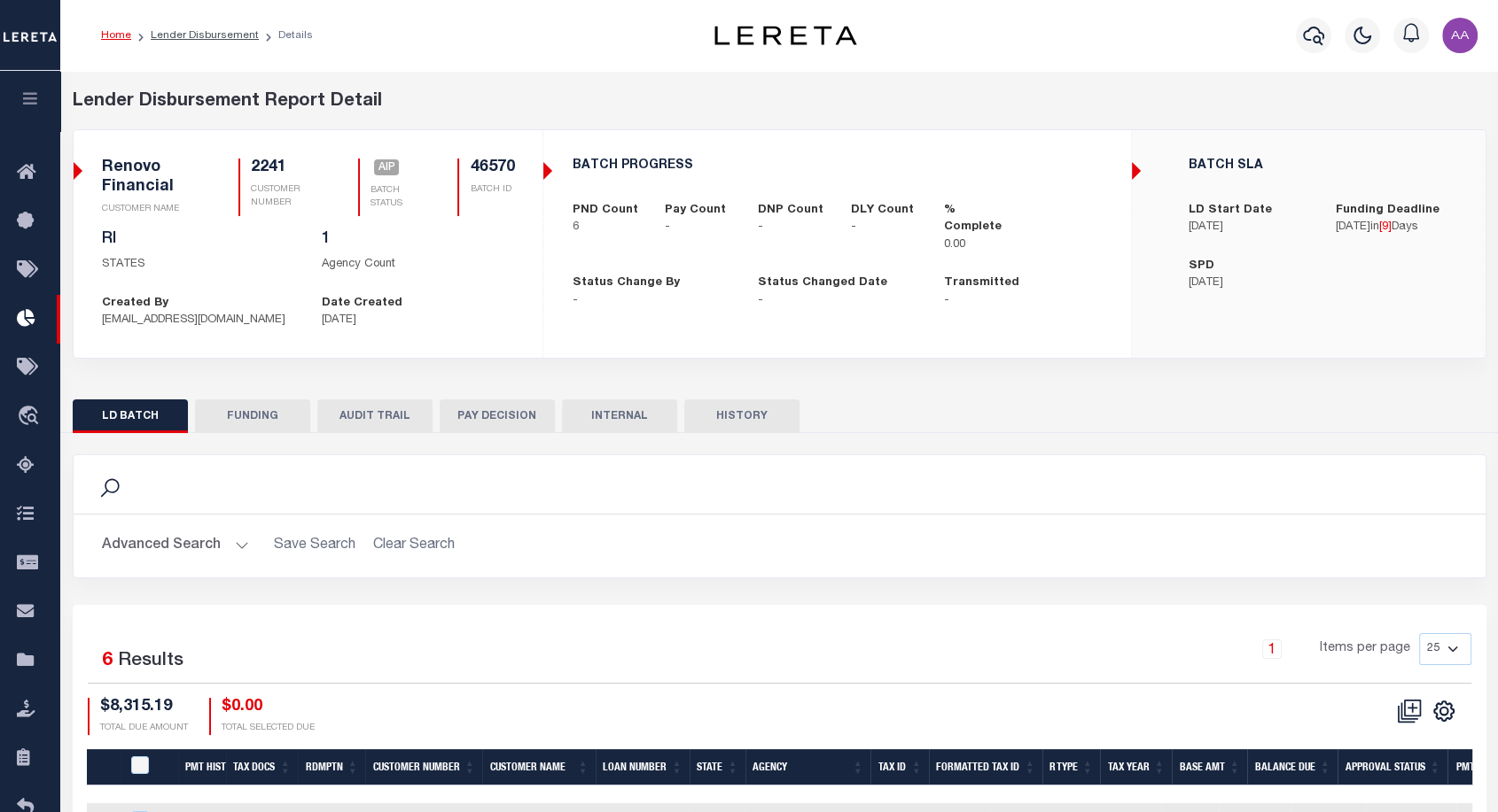
click at [739, 426] on button "HISTORY" at bounding box center [741, 416] width 115 height 34
select select "100"
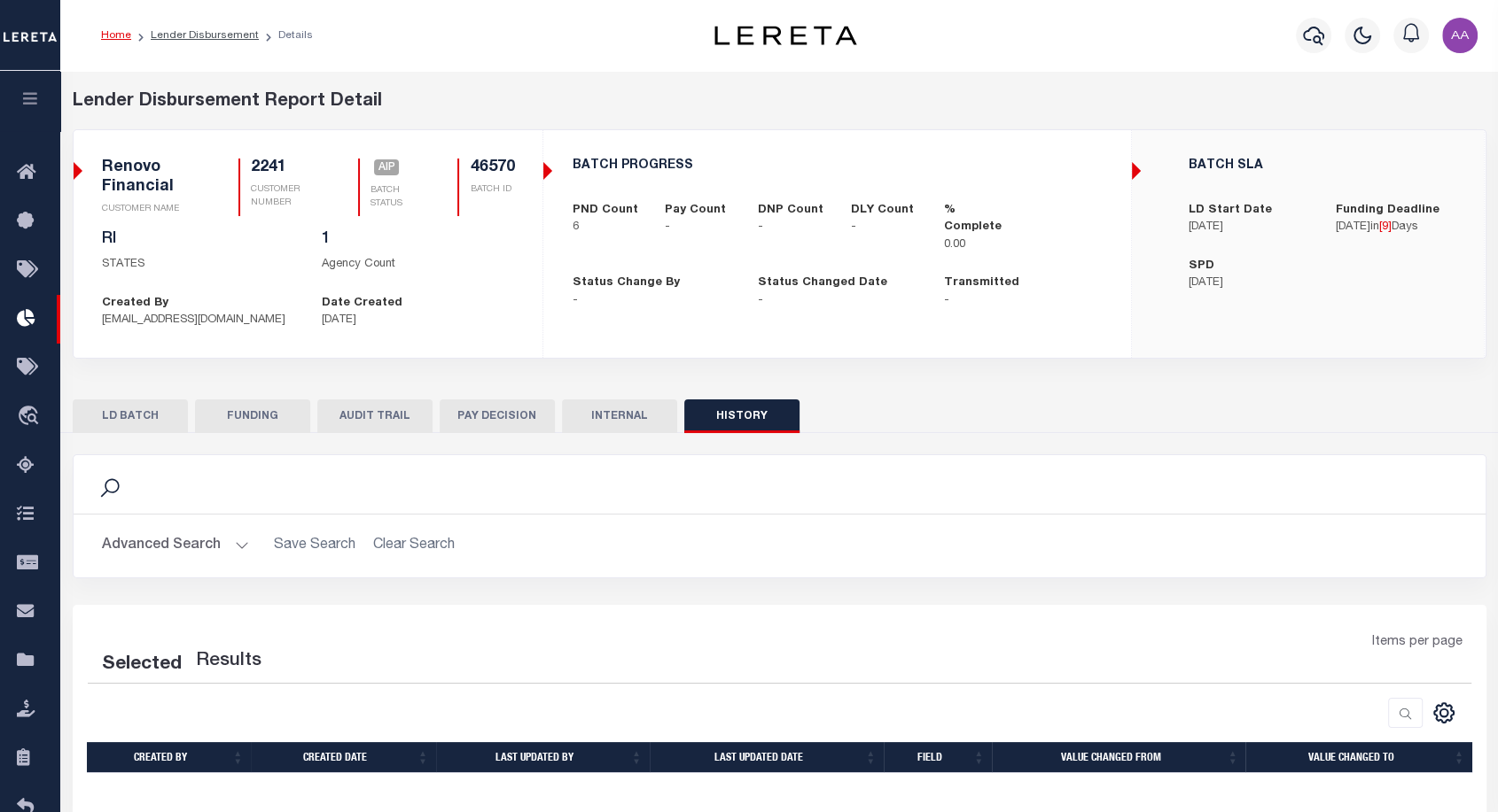
select select "100"
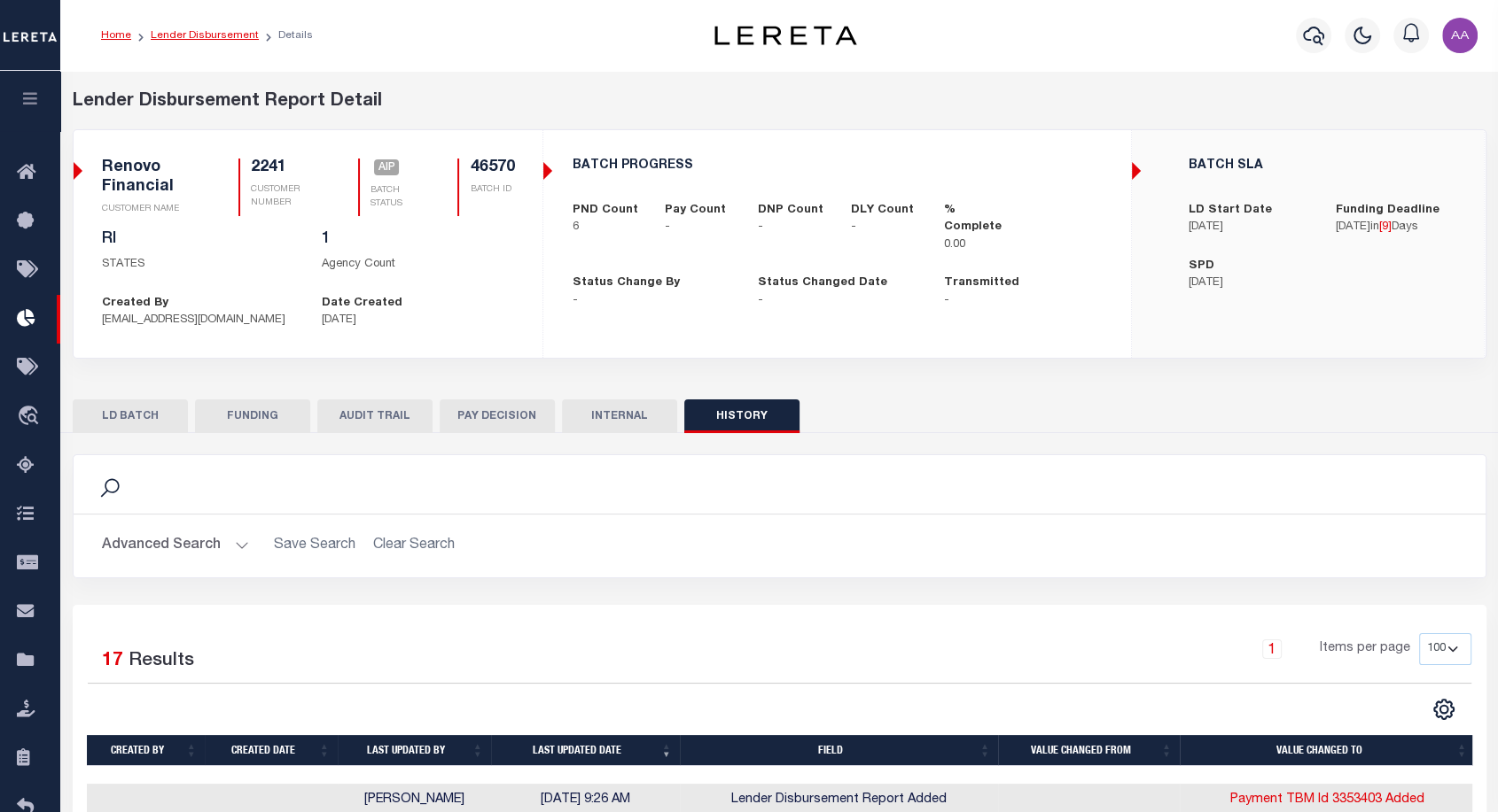
click at [211, 41] on link "Lender Disbursement" at bounding box center [204, 35] width 108 height 11
checkbox input "true"
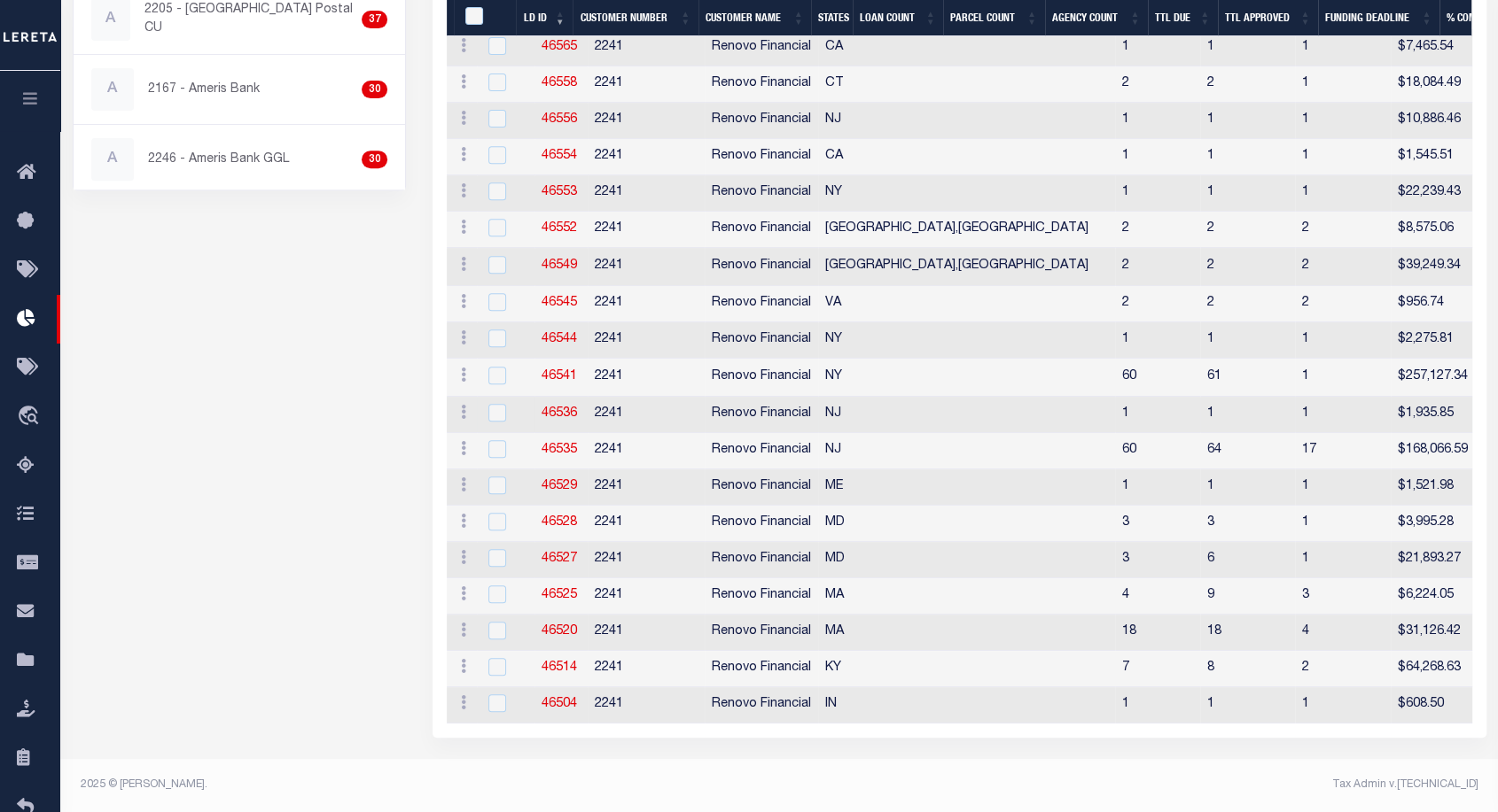
scroll to position [694, 0]
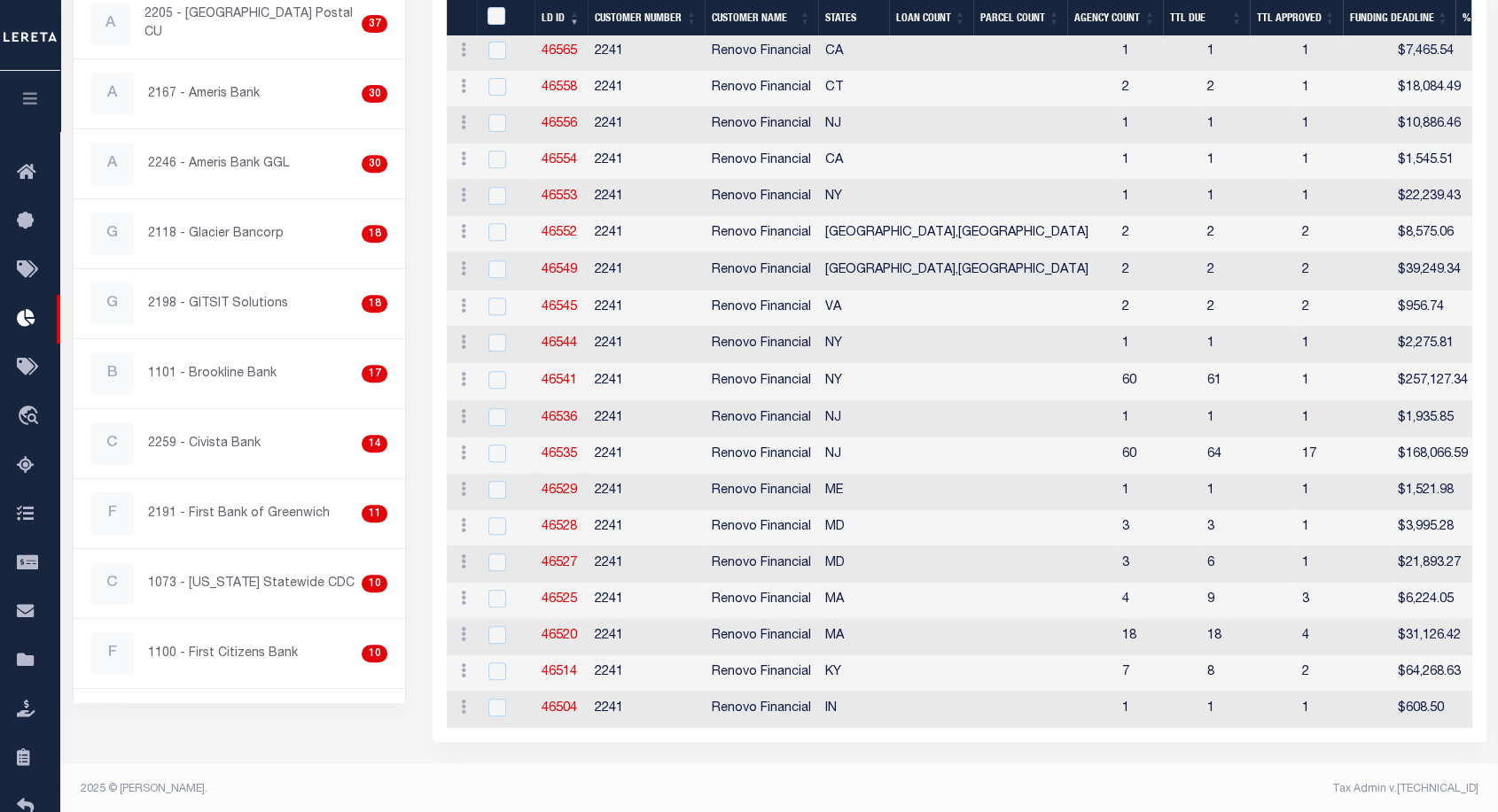
click at [556, 443] on td "46535" at bounding box center [561, 455] width 53 height 37
checkbox input "true"
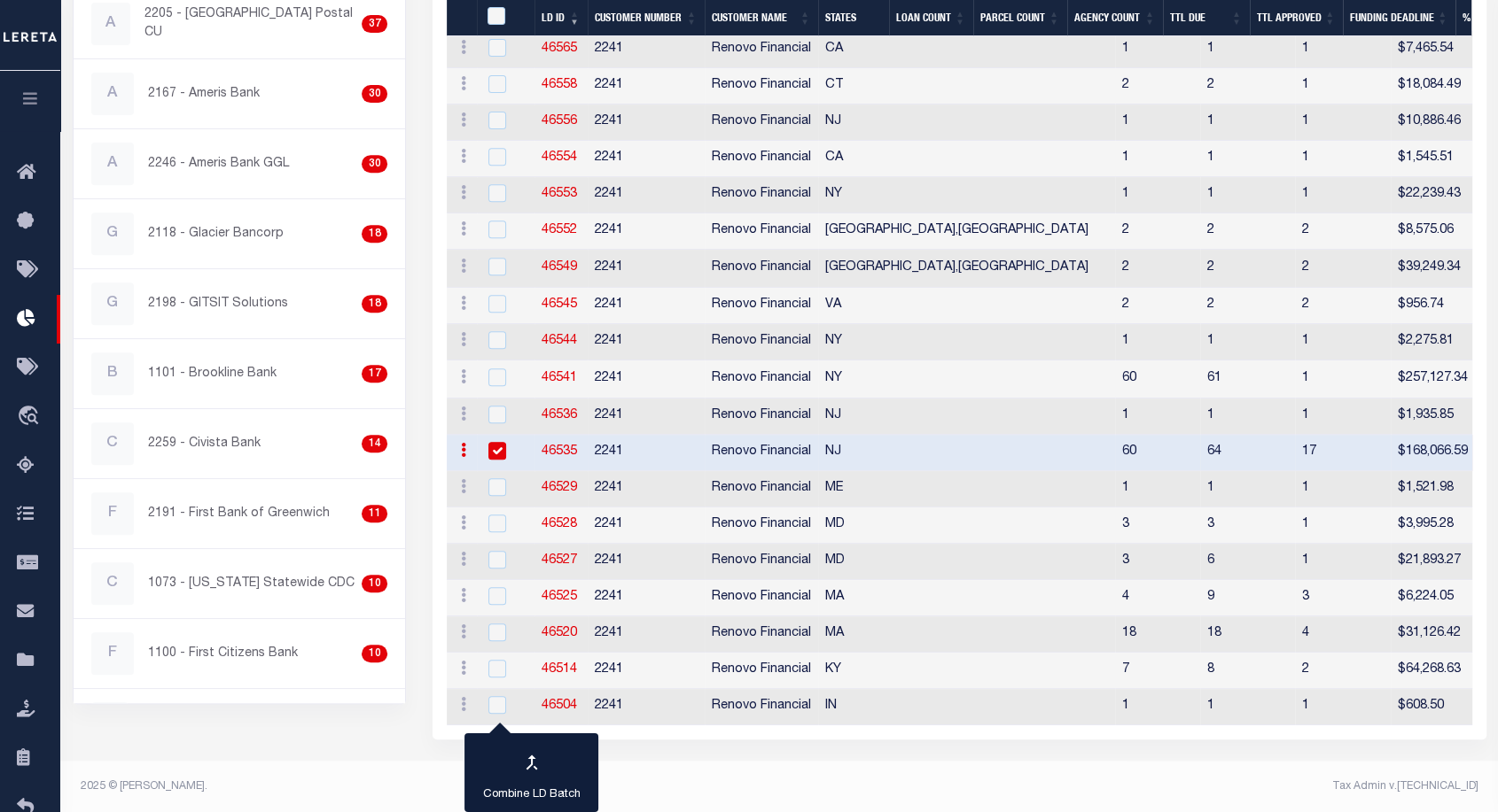
scroll to position [671, 0]
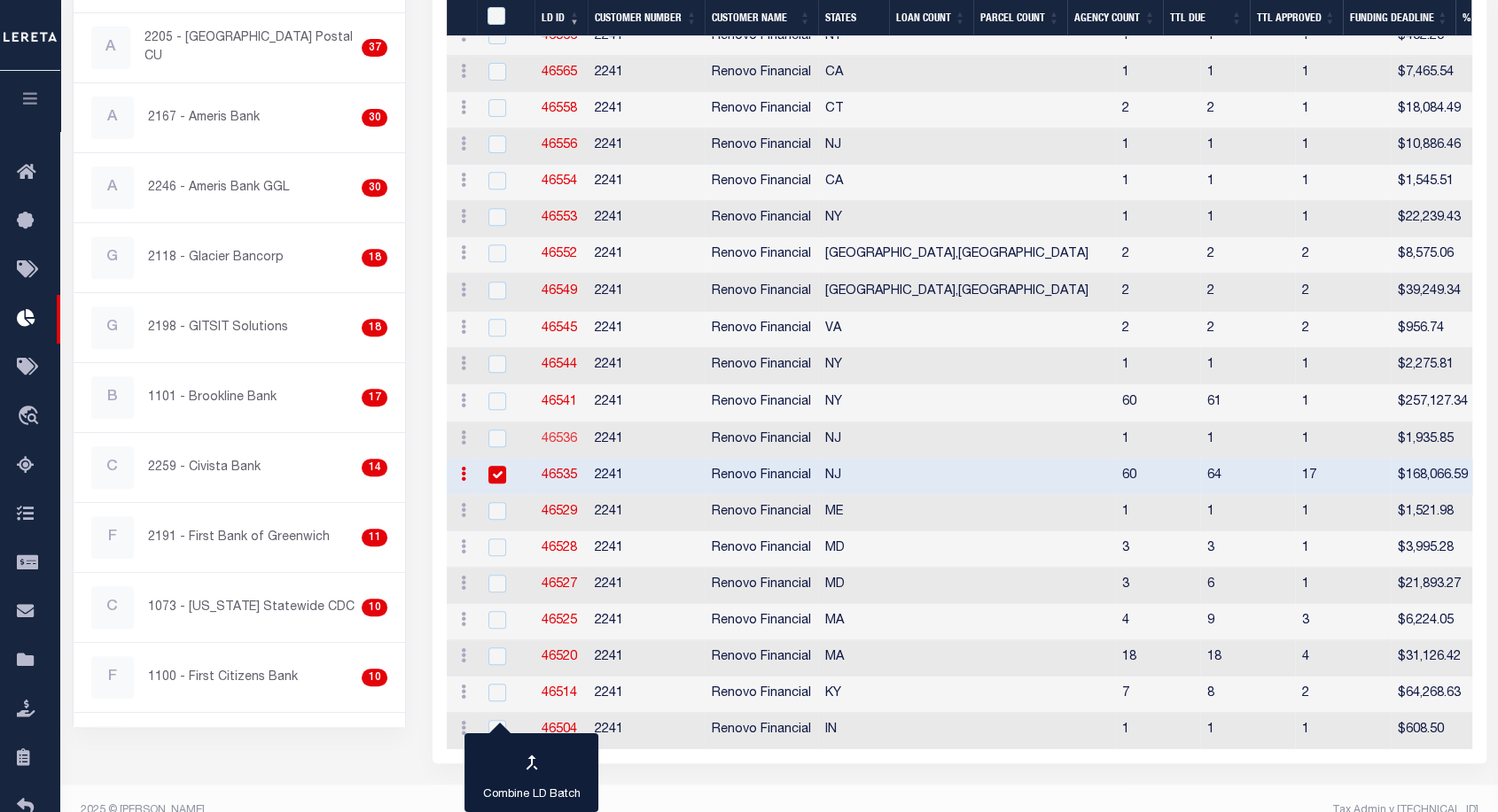
click at [561, 435] on link "46536" at bounding box center [559, 439] width 36 height 13
checkbox input "true"
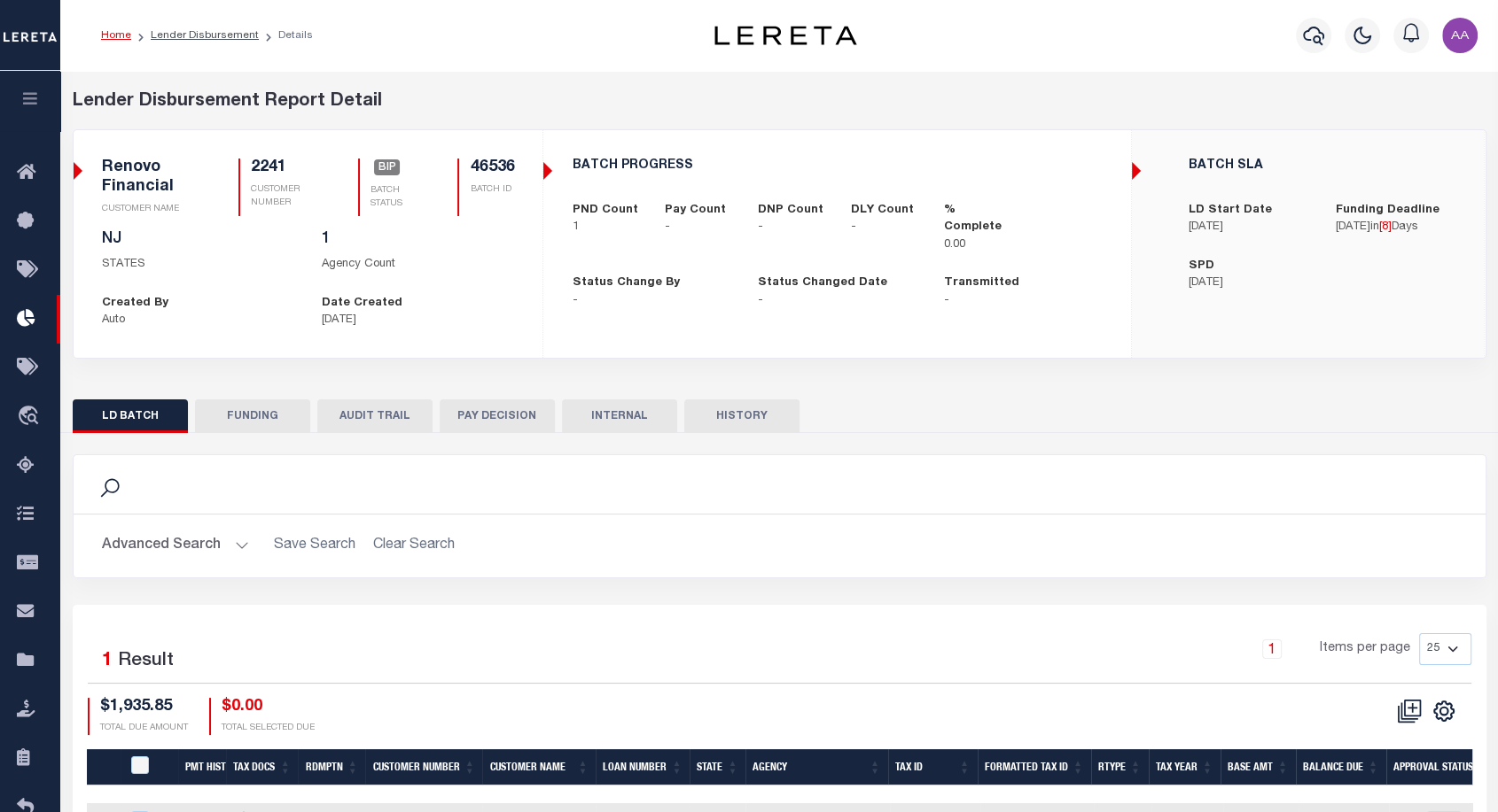
click at [758, 411] on button "HISTORY" at bounding box center [741, 416] width 115 height 34
select select "100"
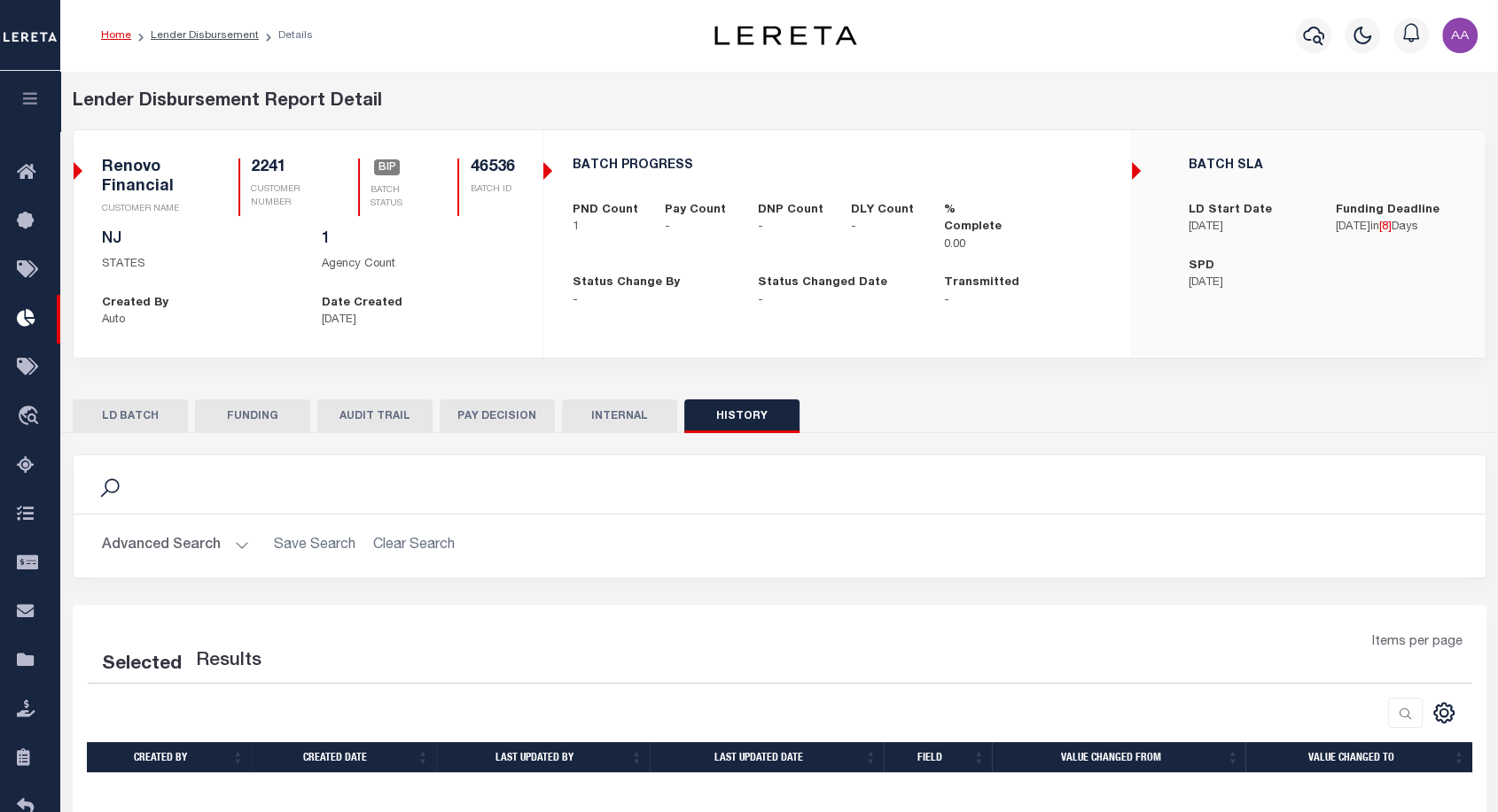
scroll to position [127, 0]
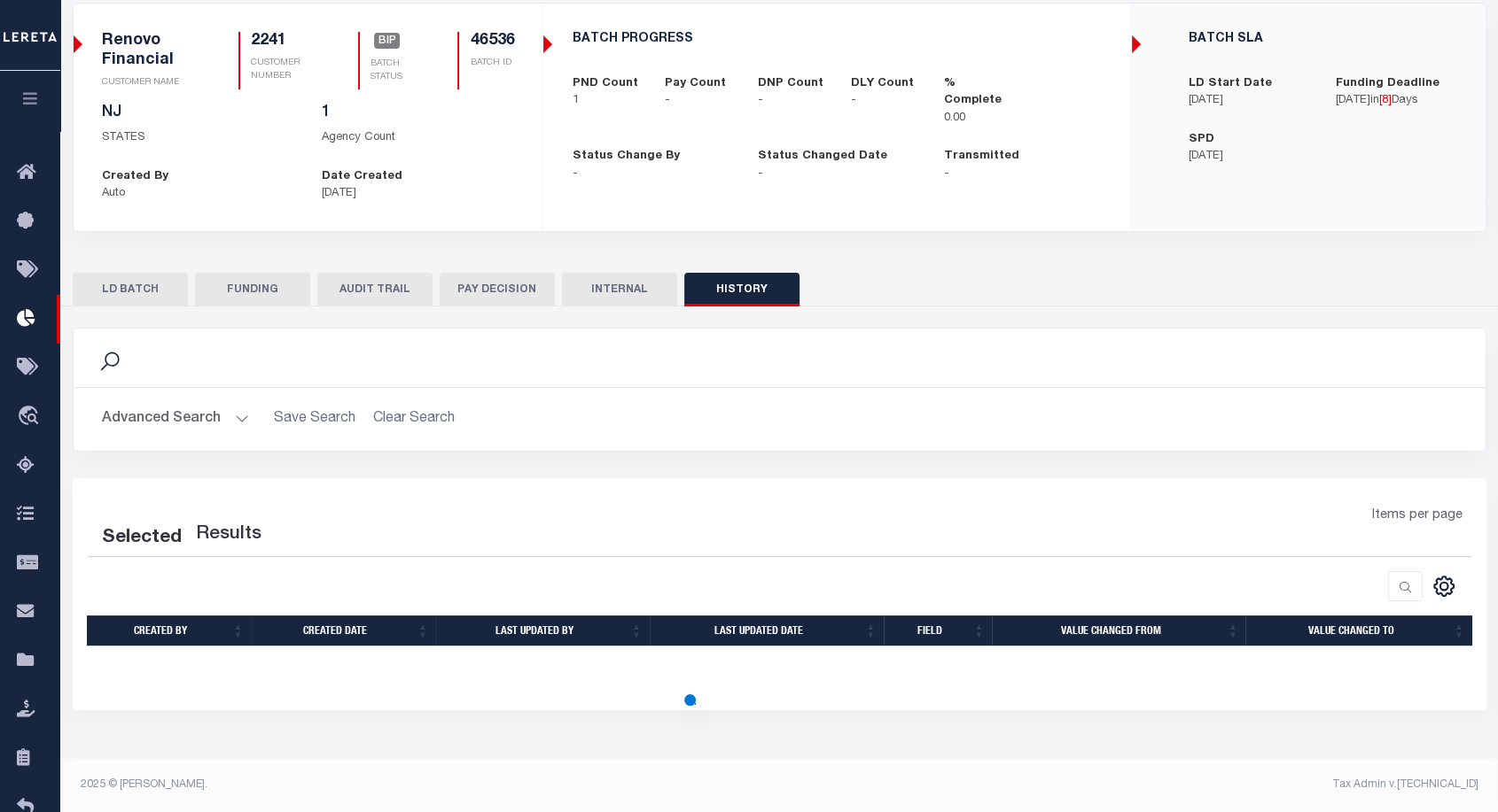
select select "100"
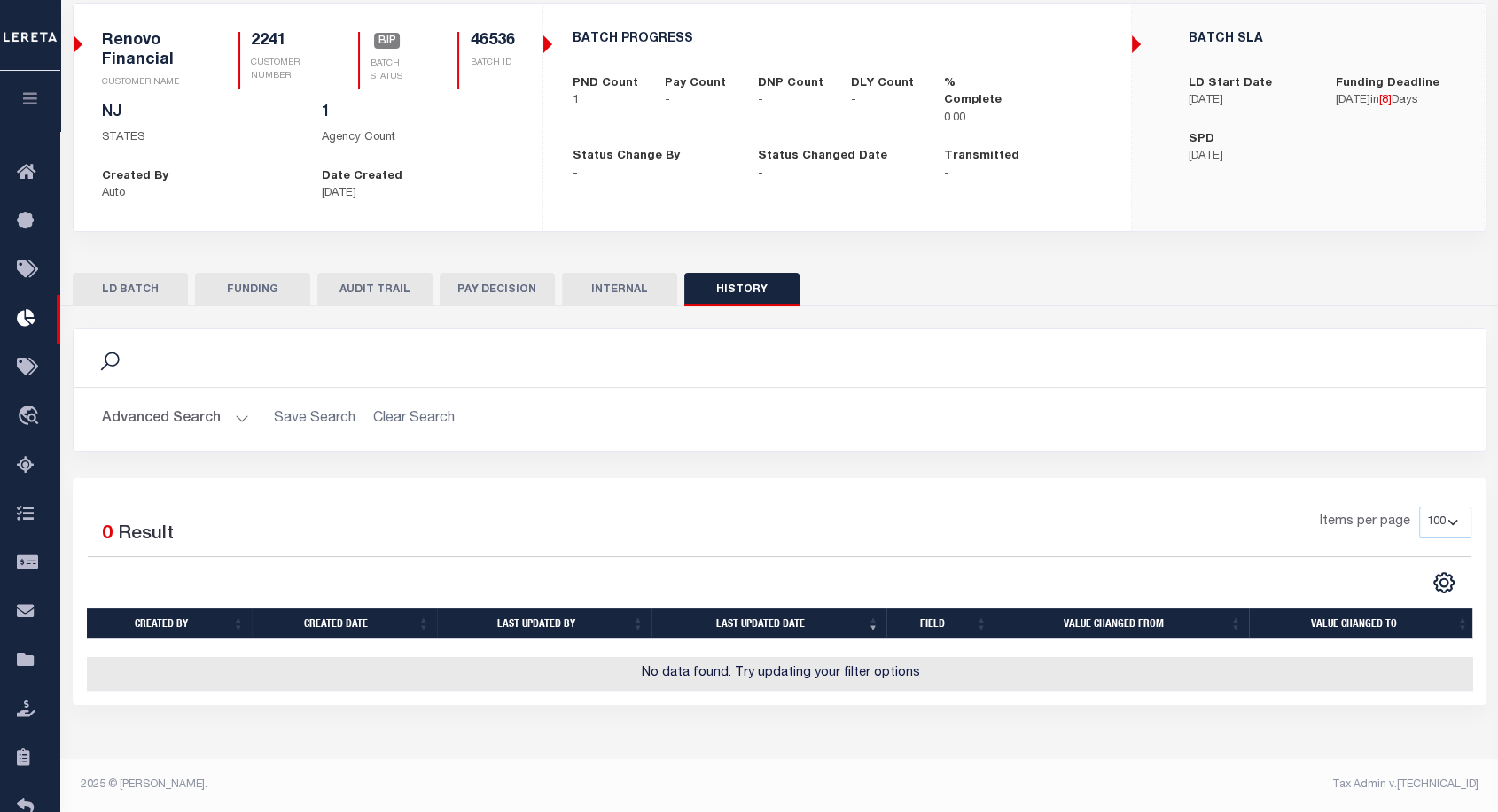
scroll to position [0, 0]
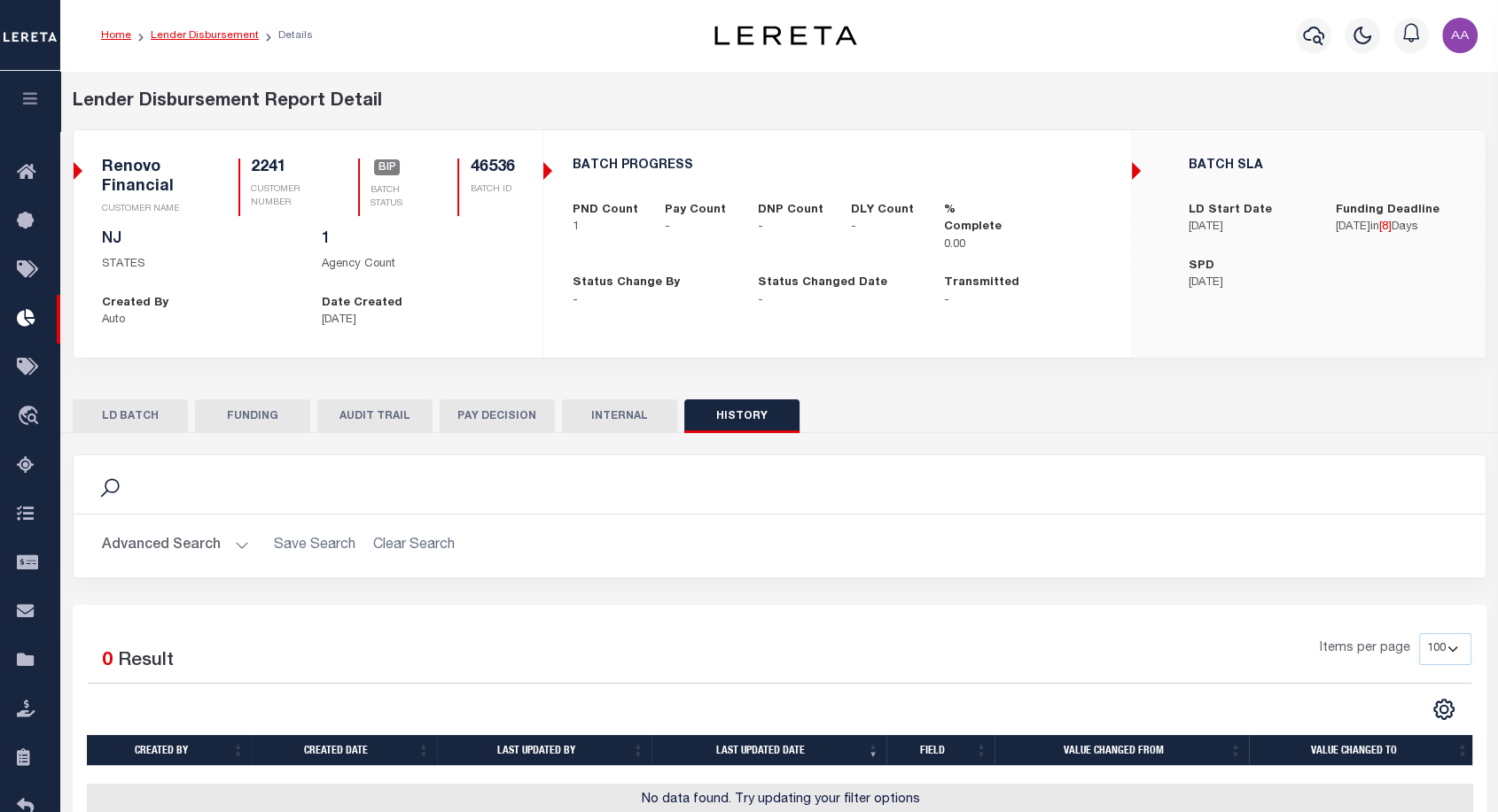
click at [220, 39] on link "Lender Disbursement" at bounding box center [204, 35] width 108 height 11
checkbox input "true"
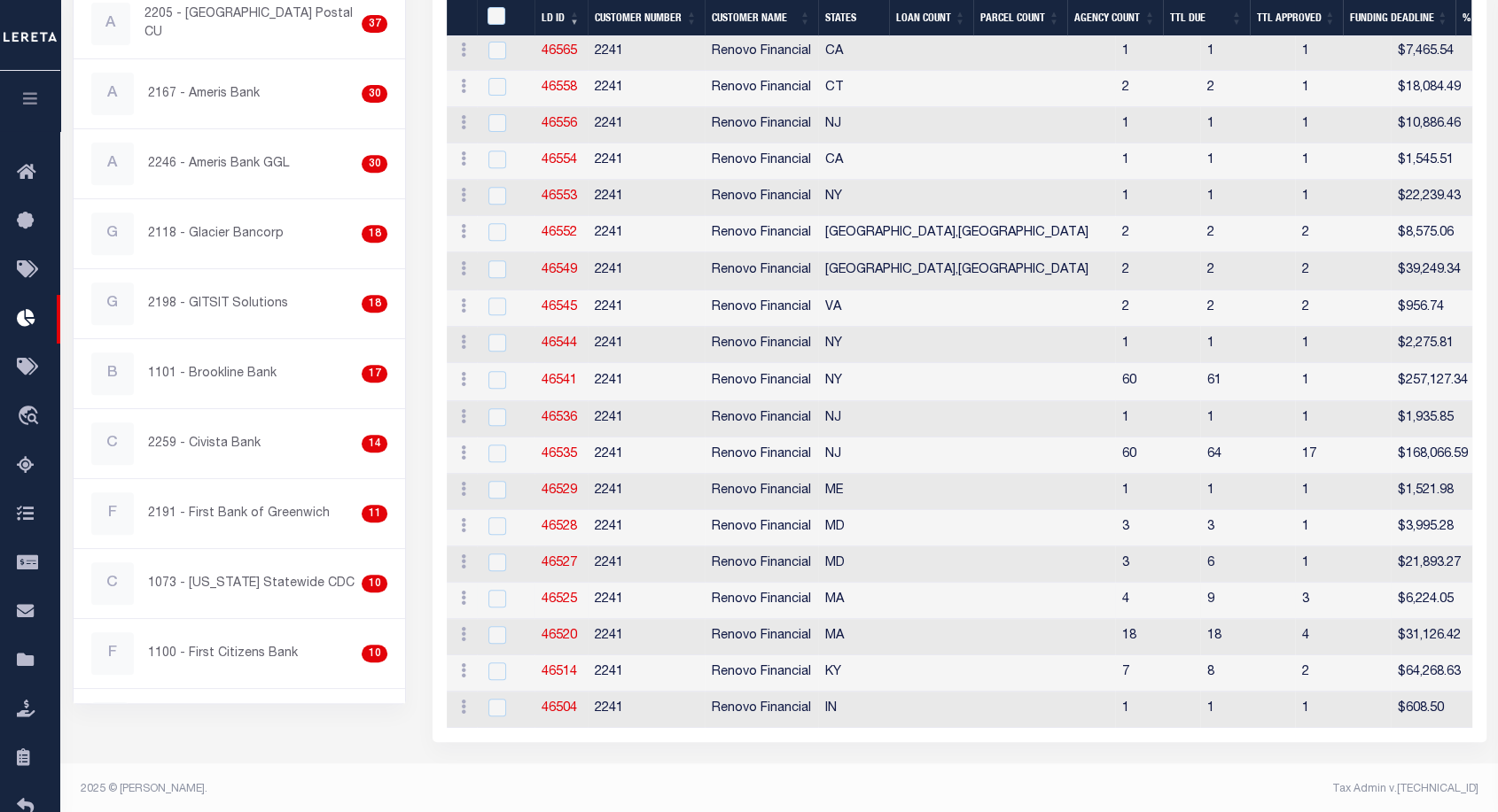
scroll to position [709, 0]
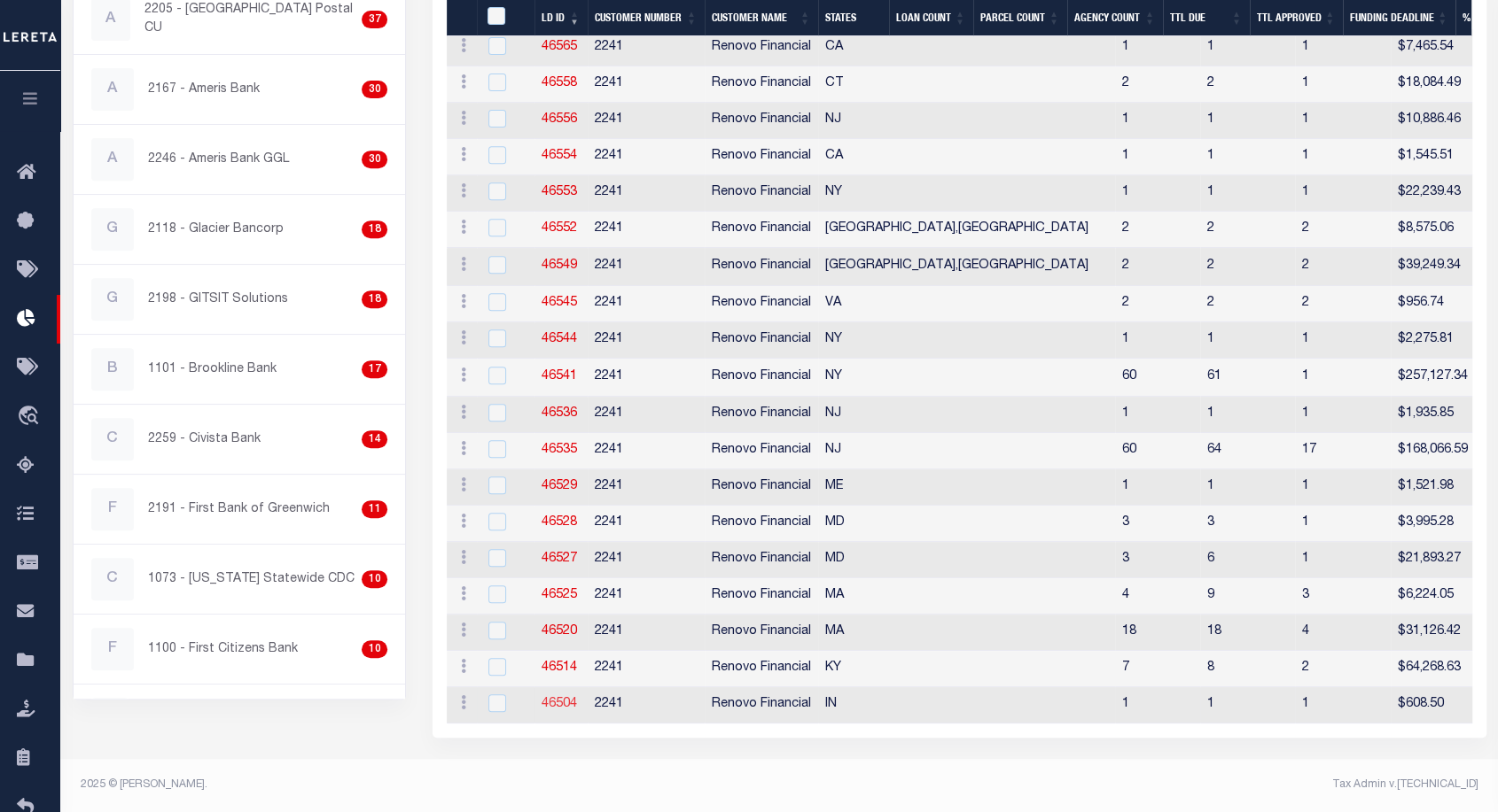
click at [560, 698] on link "46504" at bounding box center [559, 704] width 36 height 13
checkbox input "true"
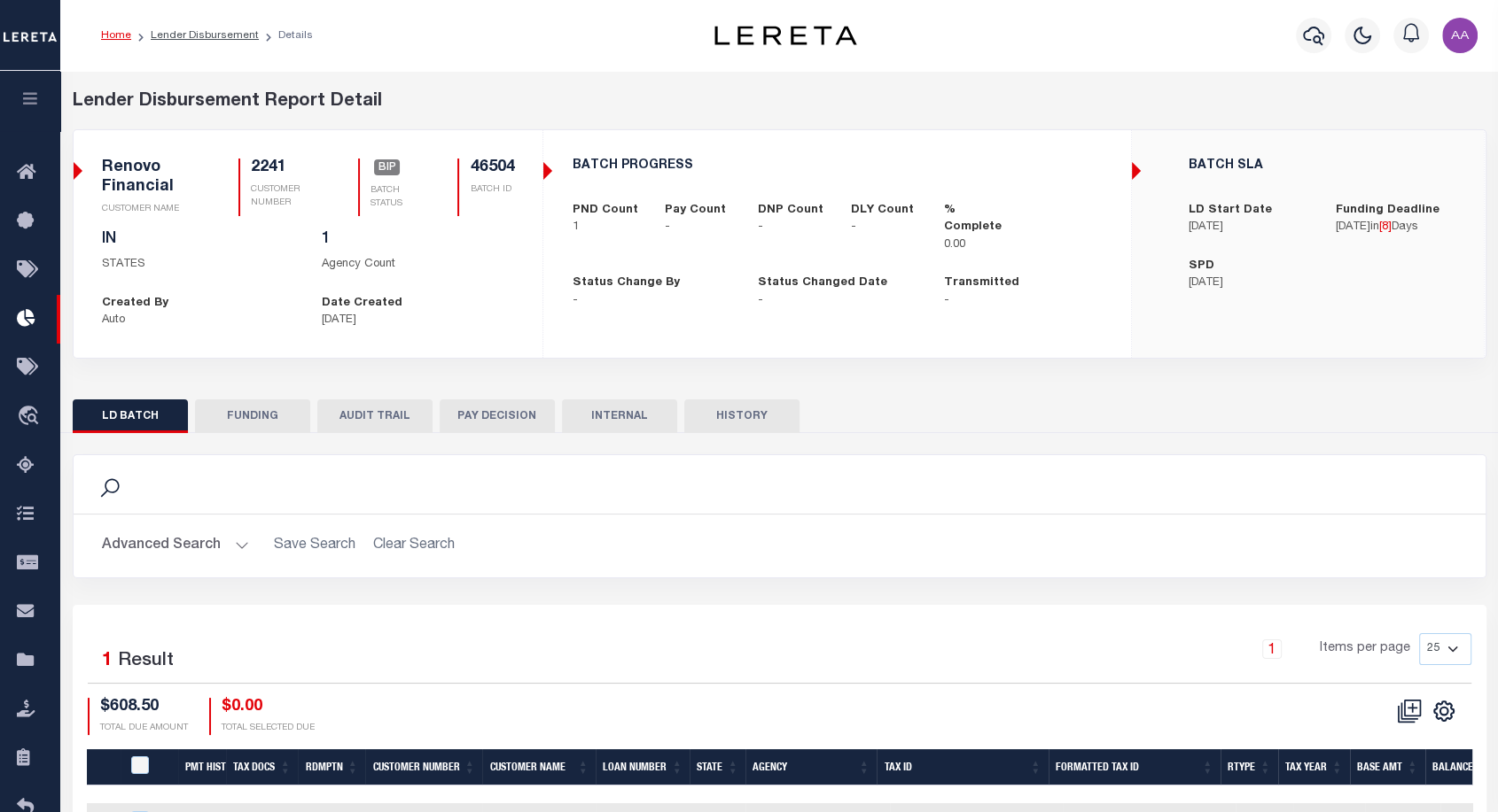
click at [750, 420] on button "HISTORY" at bounding box center [741, 416] width 115 height 34
select select "100"
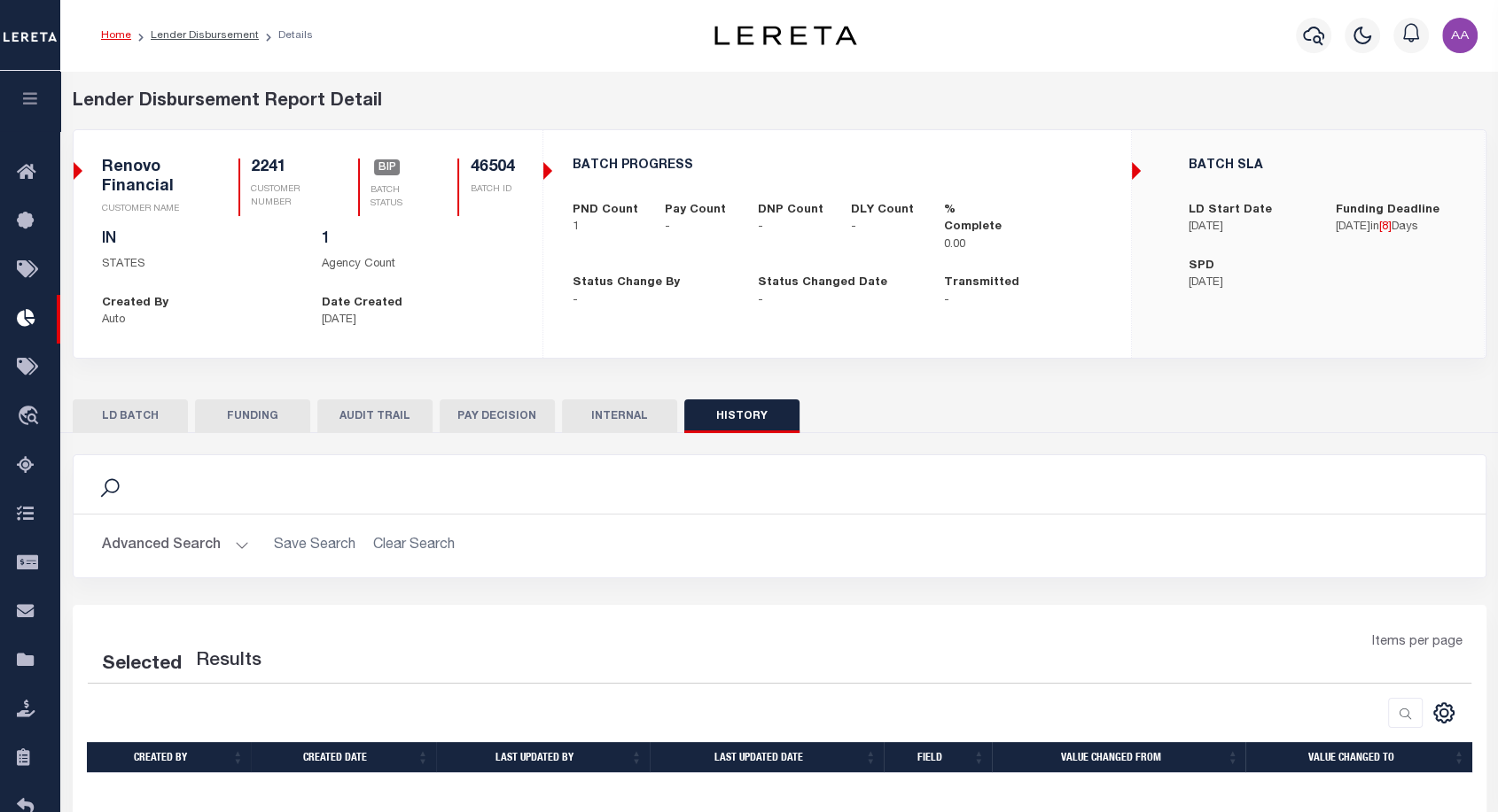
scroll to position [127, 0]
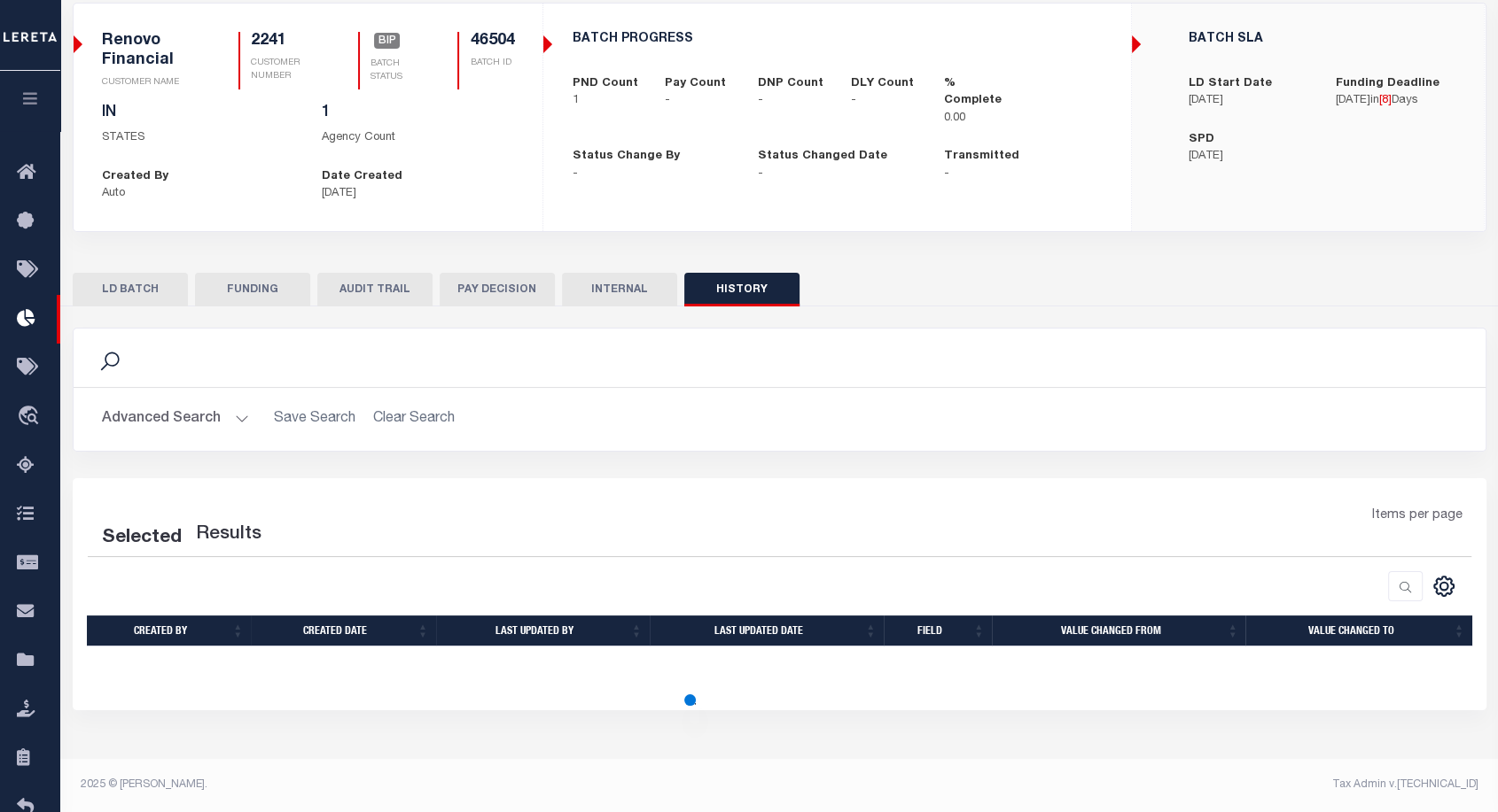
select select "100"
